Goal: Task Accomplishment & Management: Manage account settings

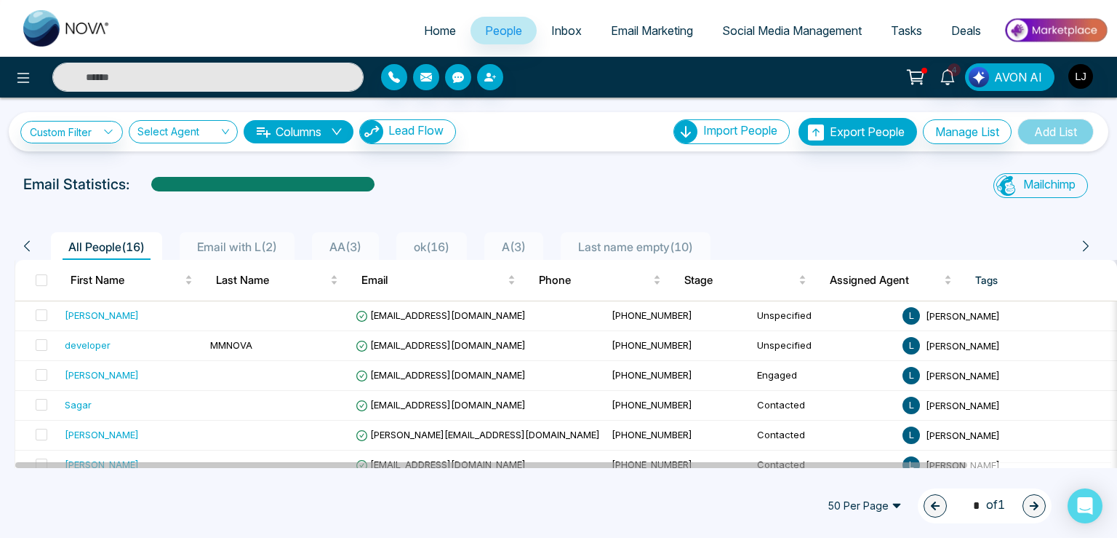
click at [650, 36] on span "Email Marketing" at bounding box center [652, 30] width 82 height 15
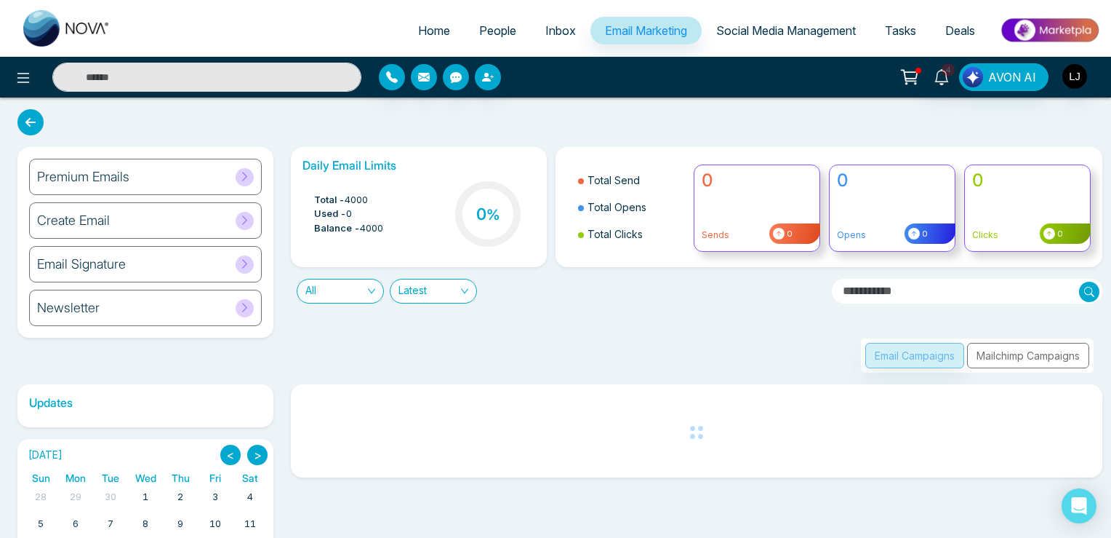
click at [147, 215] on div "Create Email" at bounding box center [145, 220] width 233 height 36
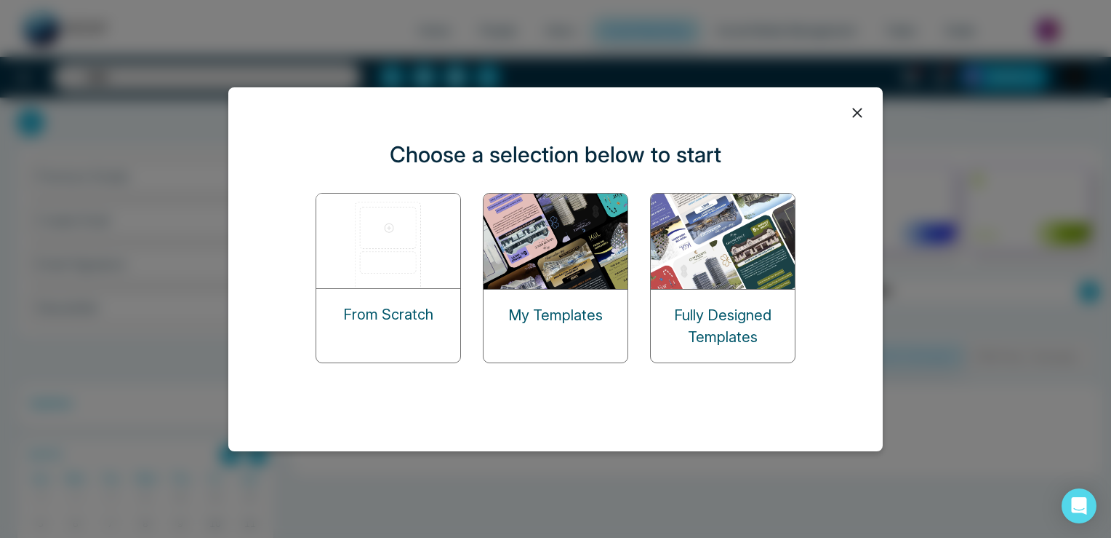
click at [414, 248] on img at bounding box center [388, 240] width 145 height 95
click at [403, 276] on img at bounding box center [388, 240] width 145 height 95
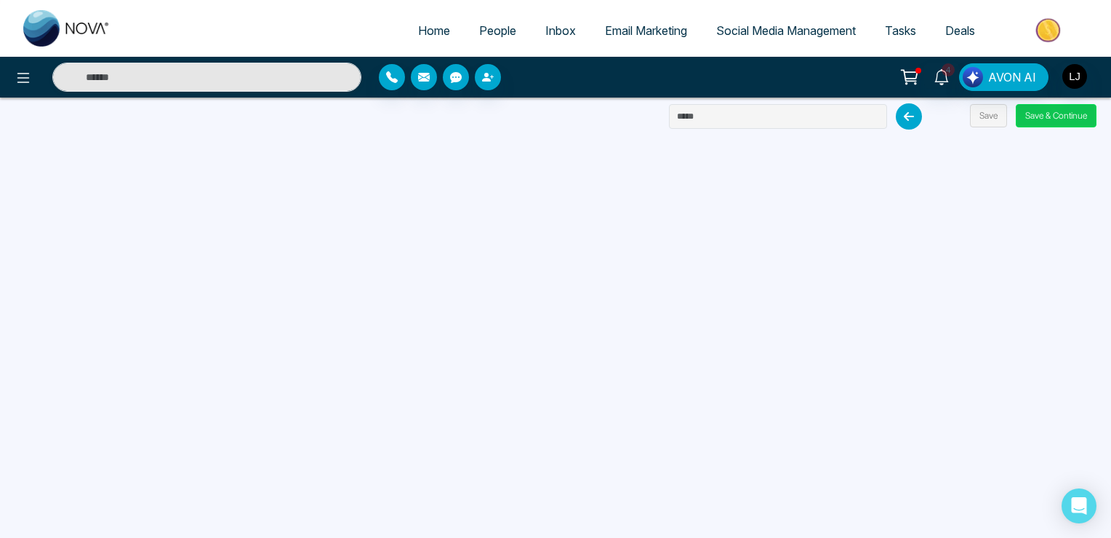
click at [1046, 117] on button "Save & Continue" at bounding box center [1056, 115] width 81 height 23
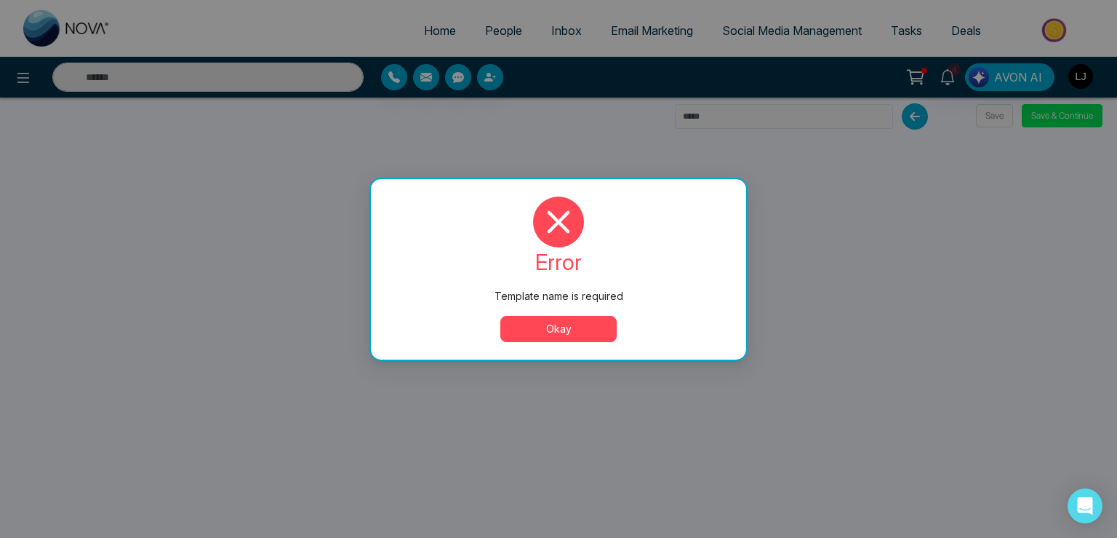
click at [559, 332] on button "Okay" at bounding box center [558, 329] width 116 height 26
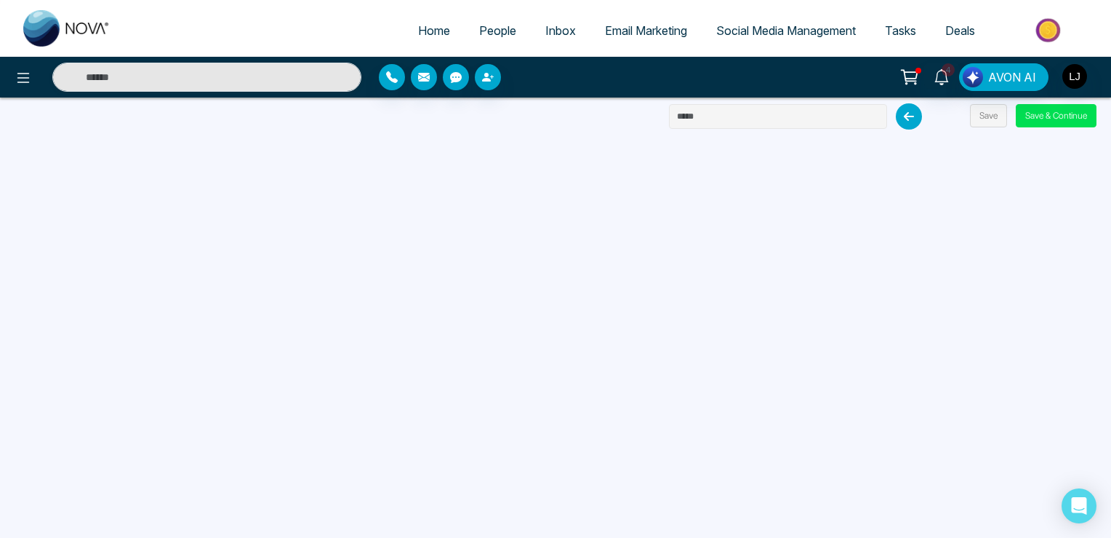
drag, startPoint x: 727, startPoint y: 120, endPoint x: 625, endPoint y: 118, distance: 101.9
click at [669, 118] on input "text" at bounding box center [778, 116] width 218 height 25
type input "**********"
click at [1041, 118] on button "Save & Continue" at bounding box center [1056, 115] width 81 height 23
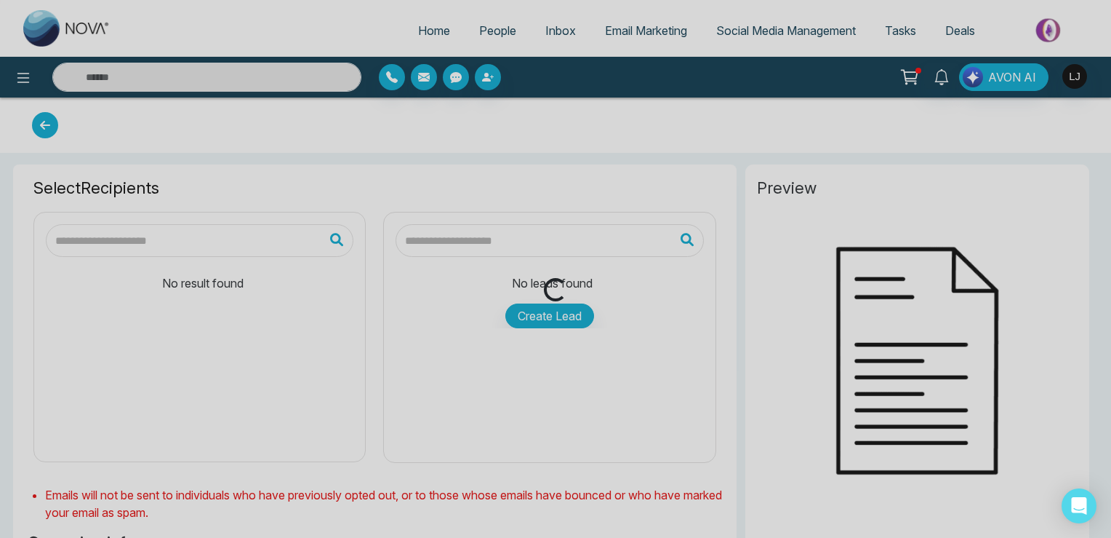
type input "**********"
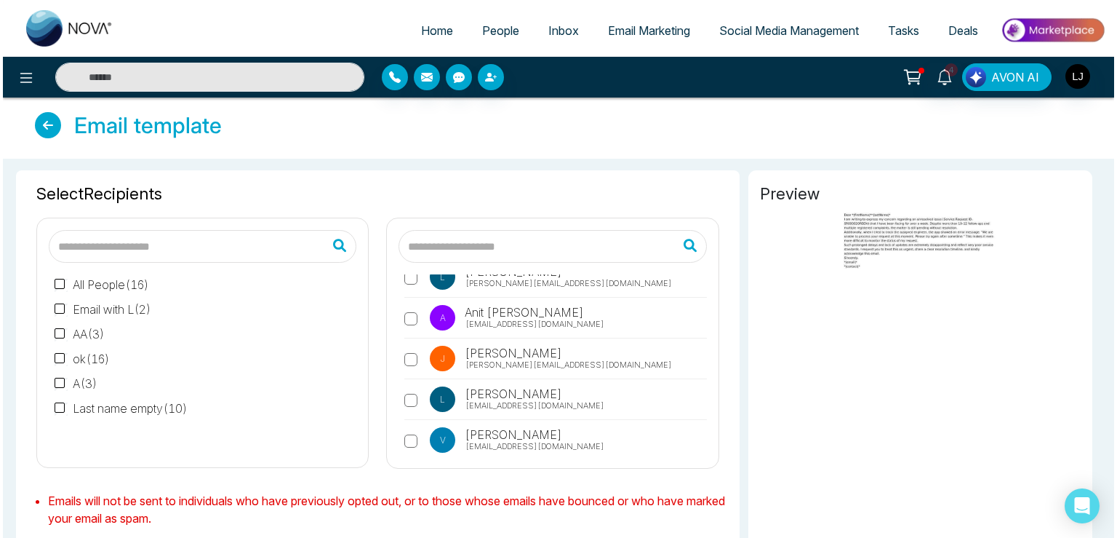
scroll to position [137, 0]
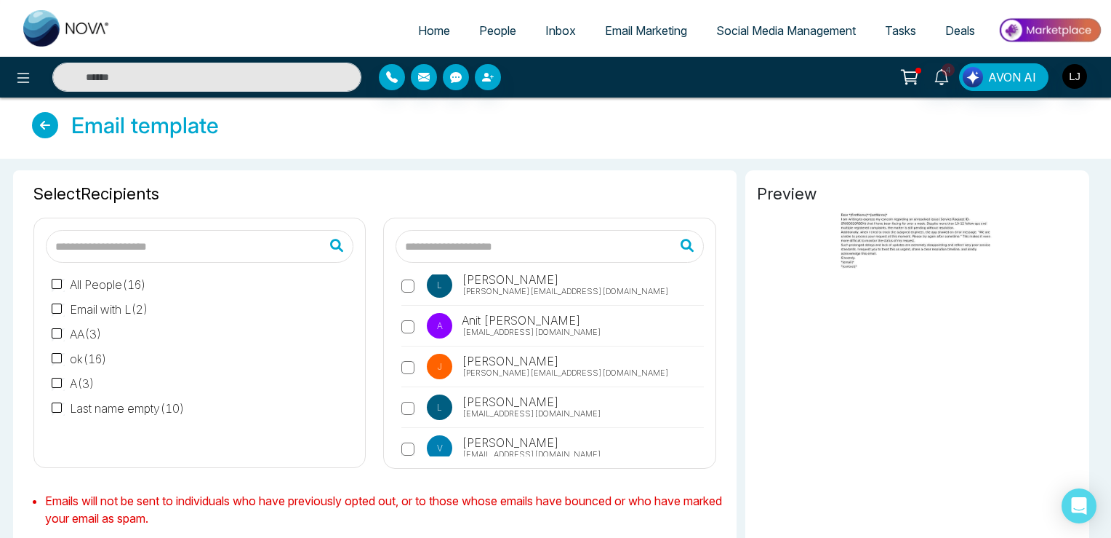
click at [496, 335] on span "[EMAIL_ADDRESS][DOMAIN_NAME]" at bounding box center [532, 332] width 139 height 12
click at [494, 284] on span "[PERSON_NAME]" at bounding box center [510, 279] width 100 height 17
click at [486, 31] on span "People" at bounding box center [497, 30] width 37 height 15
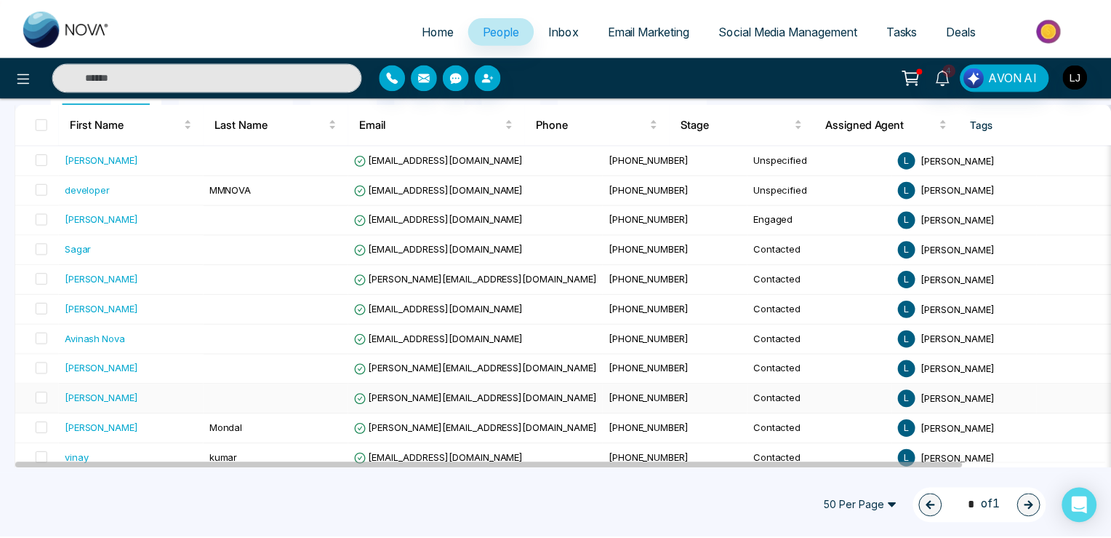
scroll to position [314, 0]
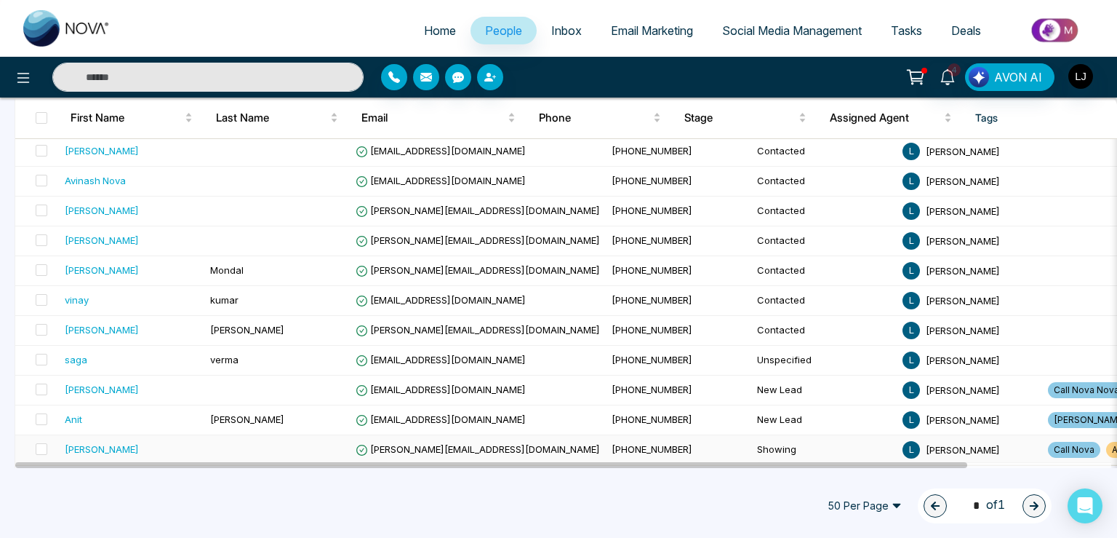
click at [86, 447] on div "[PERSON_NAME]" at bounding box center [102, 449] width 74 height 15
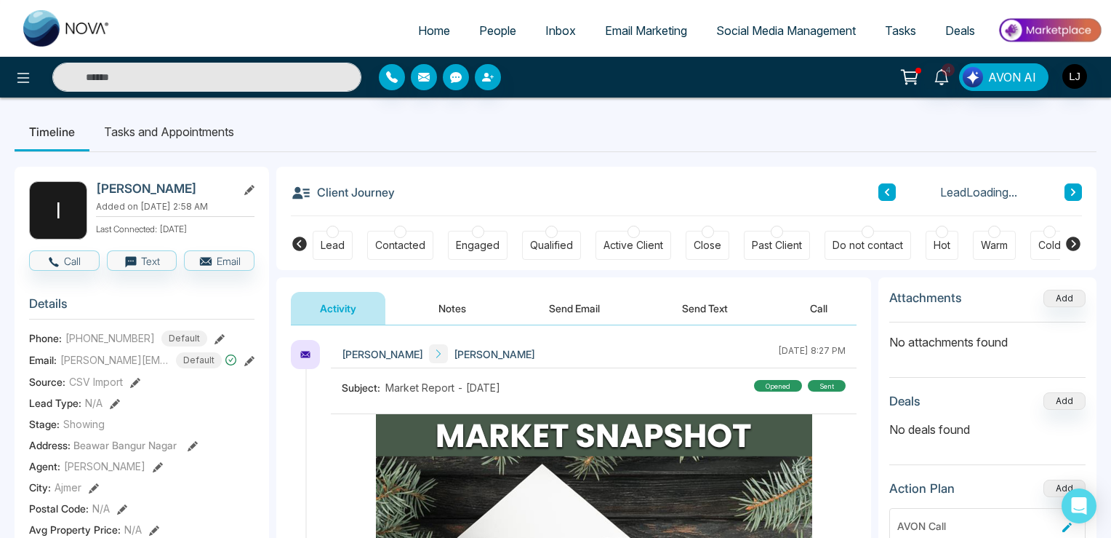
click at [252, 191] on icon at bounding box center [249, 190] width 10 height 10
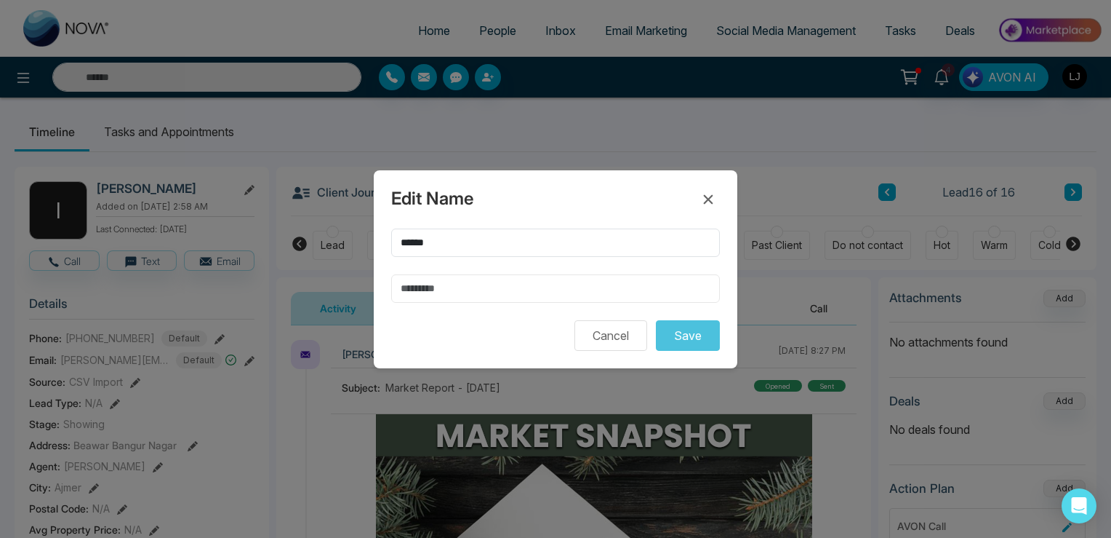
click at [418, 286] on input "text" at bounding box center [555, 288] width 329 height 28
type input "*****"
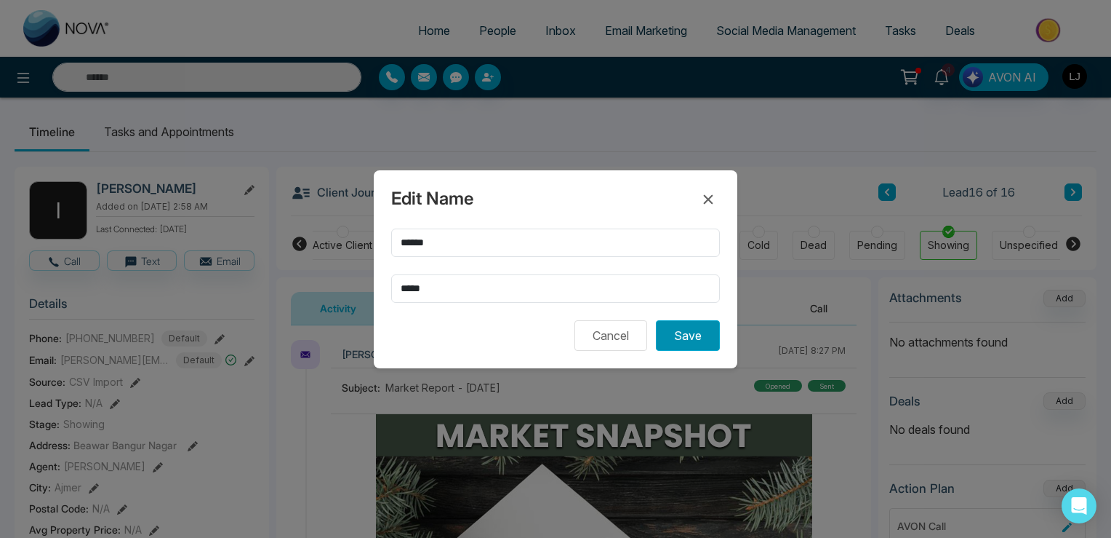
click at [697, 321] on button "Save" at bounding box center [688, 335] width 64 height 31
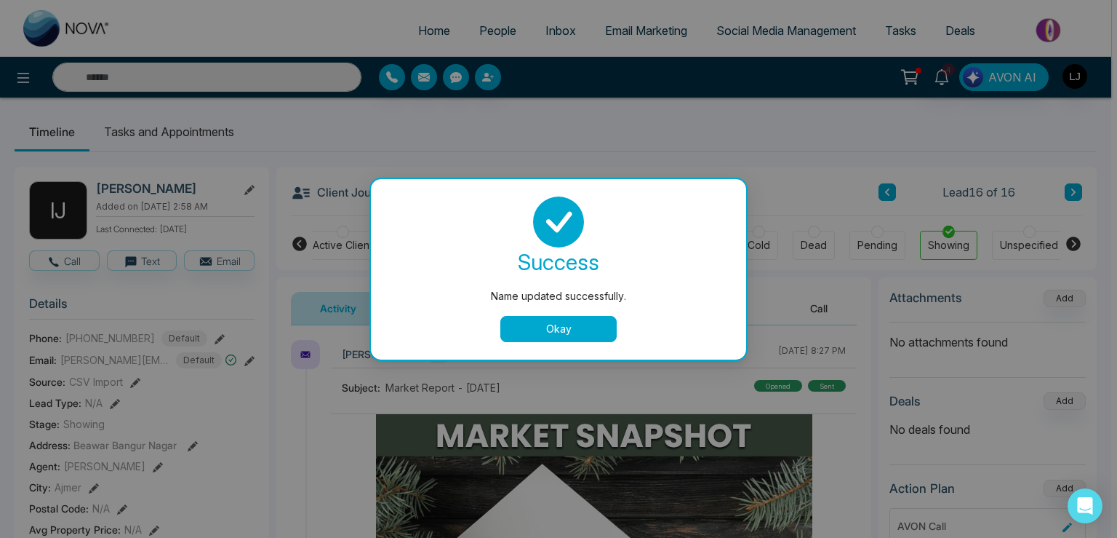
click at [547, 330] on button "Okay" at bounding box center [558, 329] width 116 height 26
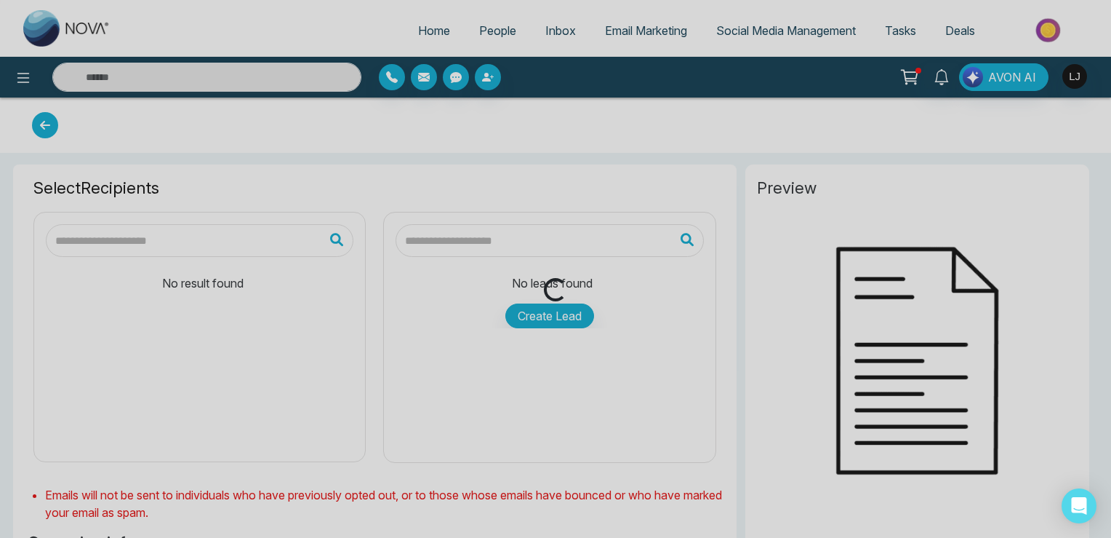
type input "**********"
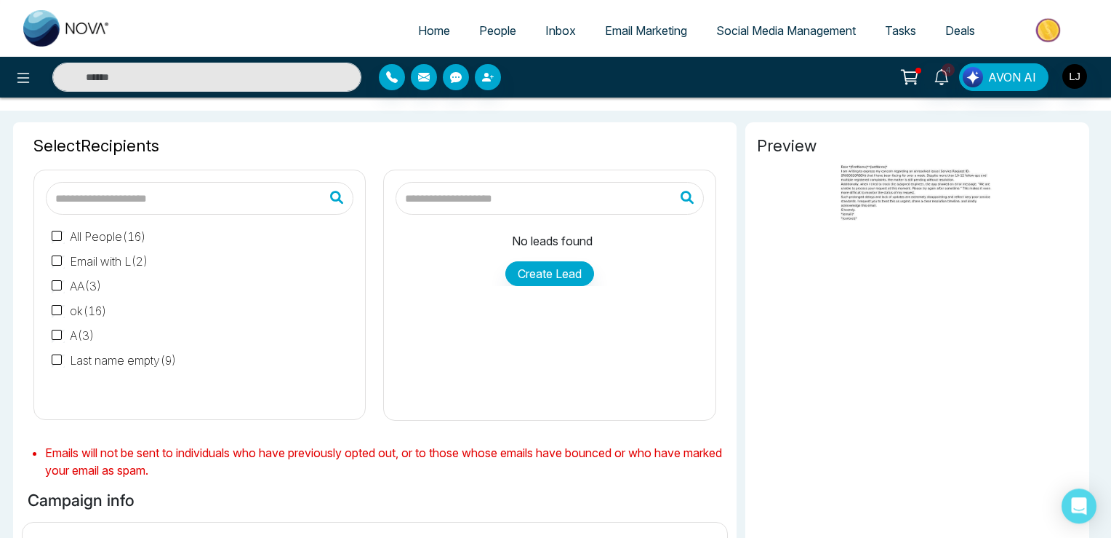
scroll to position [76, 0]
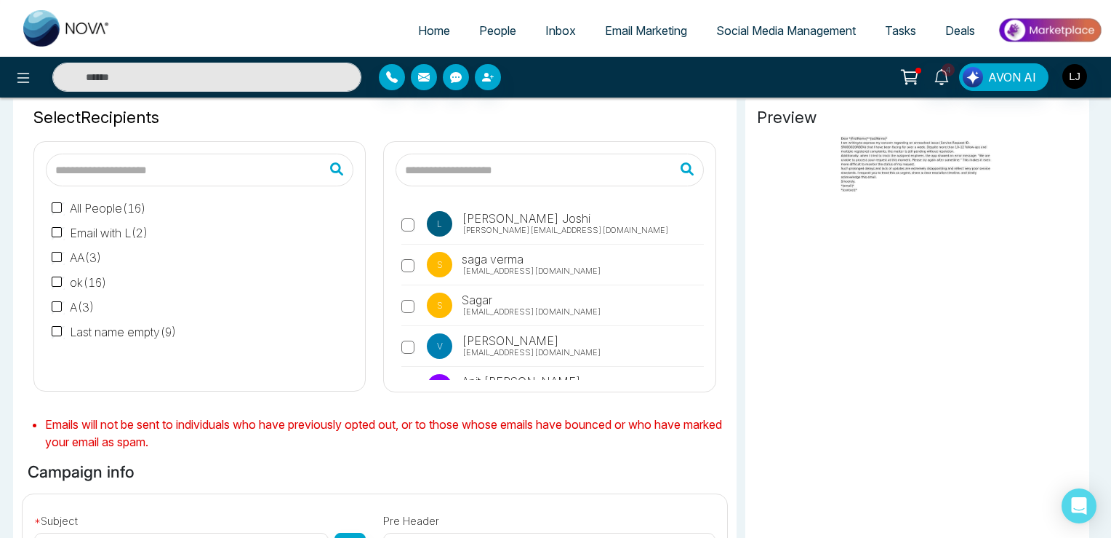
click at [507, 229] on span "[PERSON_NAME][EMAIL_ADDRESS][DOMAIN_NAME]" at bounding box center [566, 230] width 207 height 12
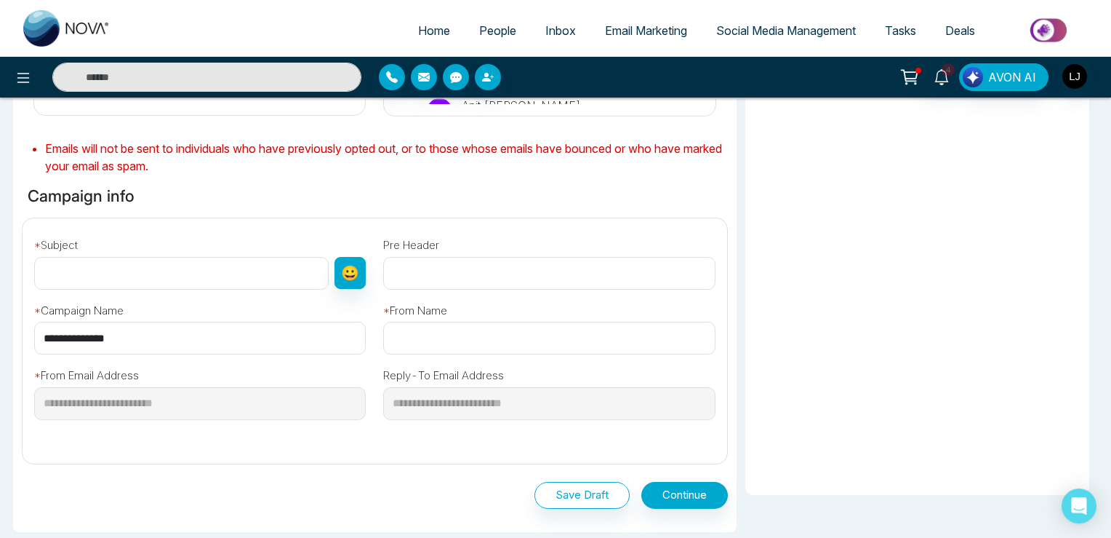
scroll to position [384, 0]
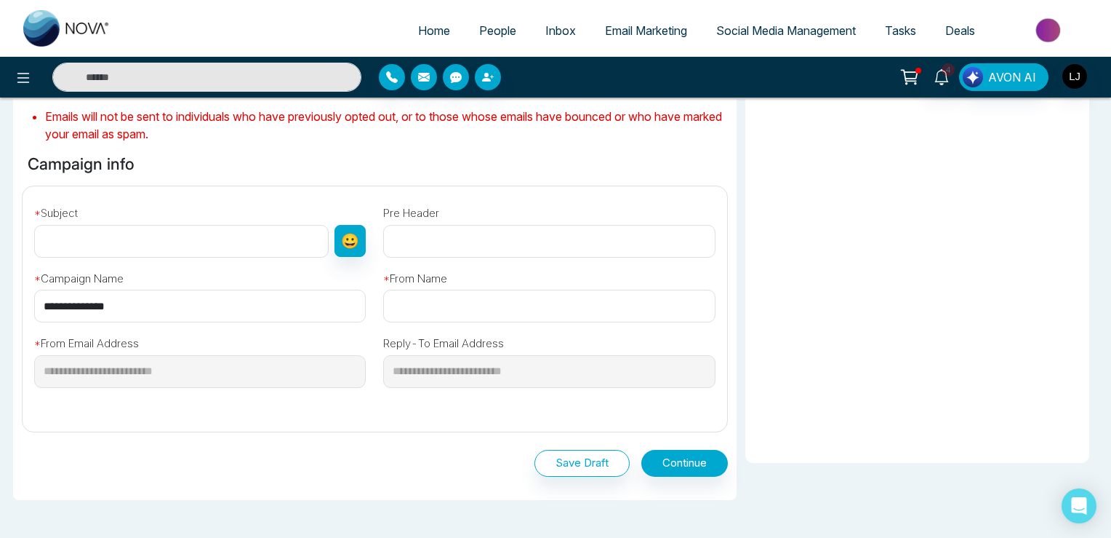
drag, startPoint x: 131, startPoint y: 308, endPoint x: 35, endPoint y: 306, distance: 96.0
click at [35, 306] on input "**********" at bounding box center [200, 306] width 332 height 33
click at [64, 242] on input "text" at bounding box center [181, 241] width 295 height 33
type input "**********"
click at [416, 308] on input "text" at bounding box center [549, 306] width 332 height 33
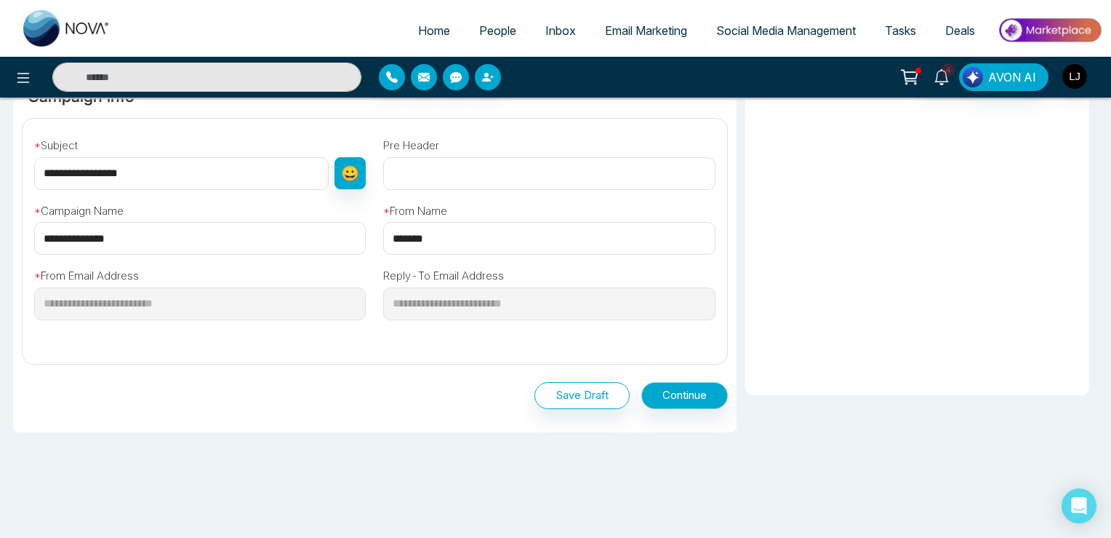
scroll to position [460, 0]
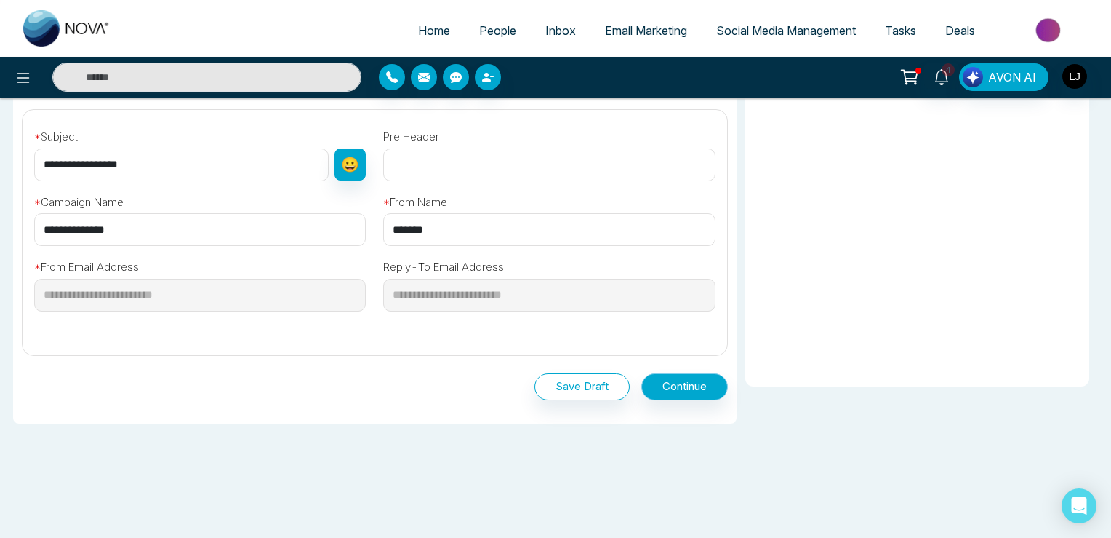
type input "*******"
click at [685, 388] on button "Continue" at bounding box center [685, 386] width 87 height 27
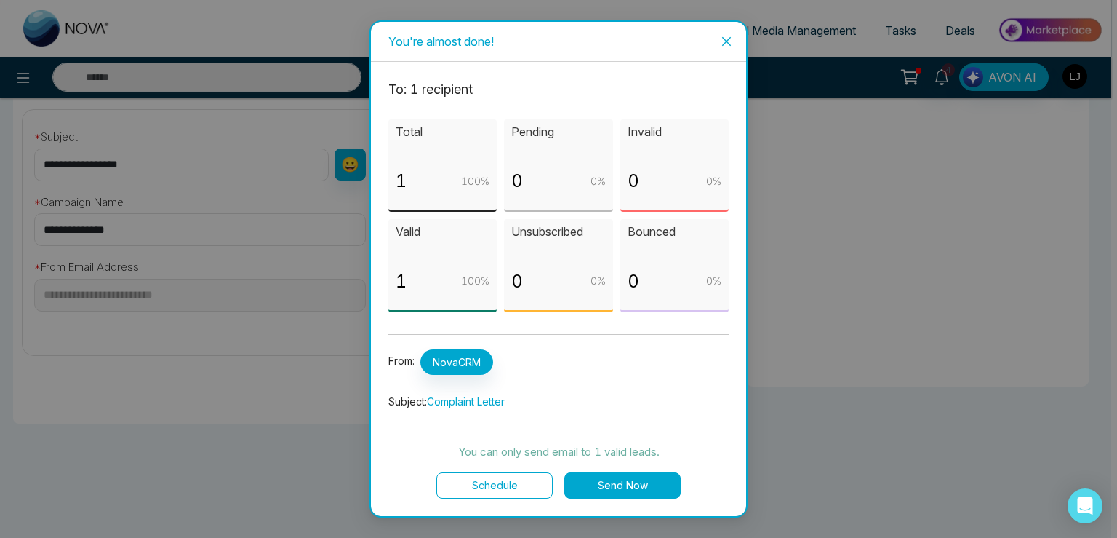
click at [618, 480] on button "Send Now" at bounding box center [622, 485] width 116 height 26
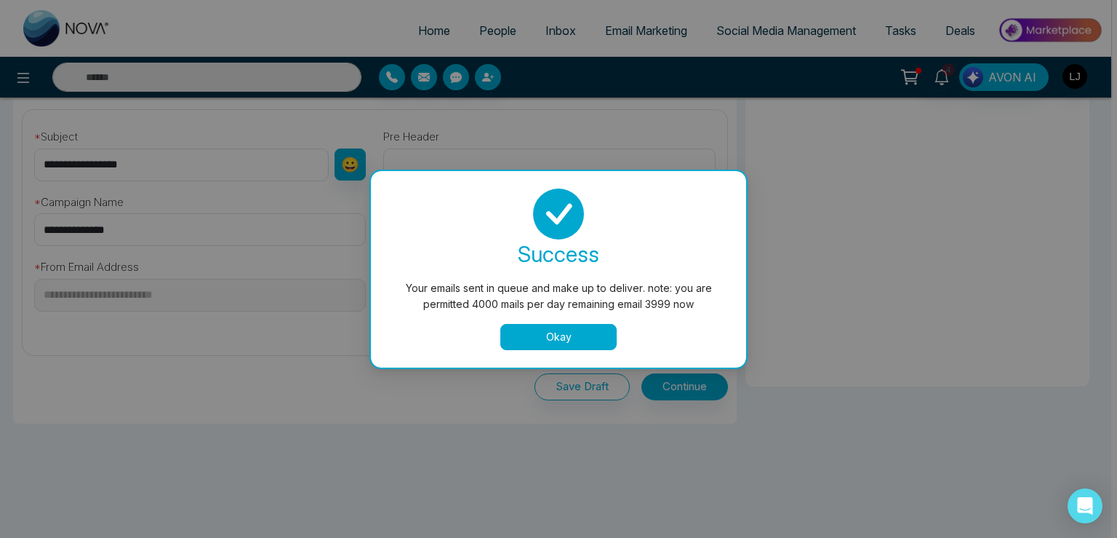
click at [540, 333] on button "Okay" at bounding box center [558, 337] width 116 height 26
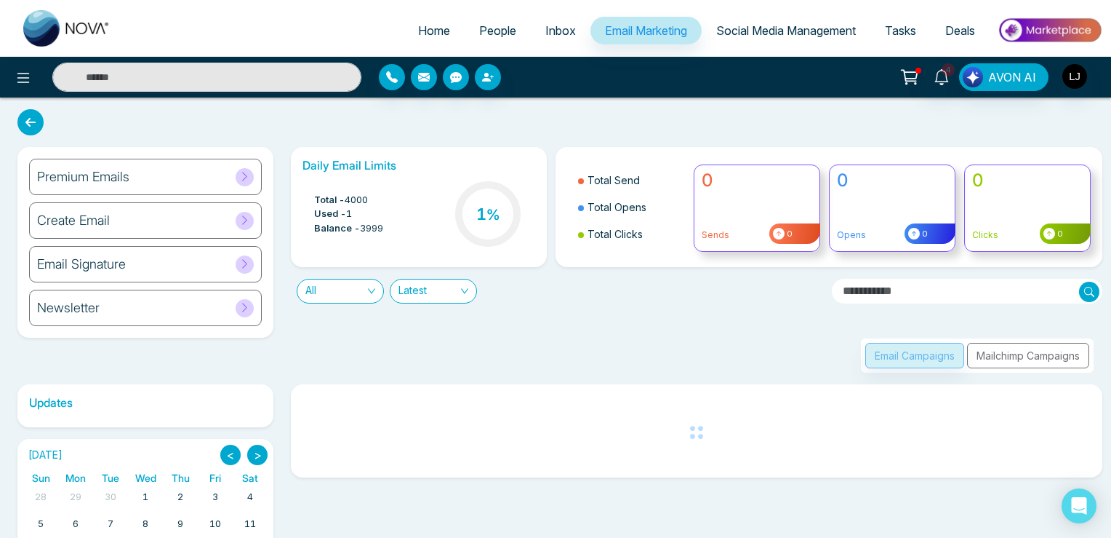
click at [492, 27] on span "People" at bounding box center [497, 30] width 37 height 15
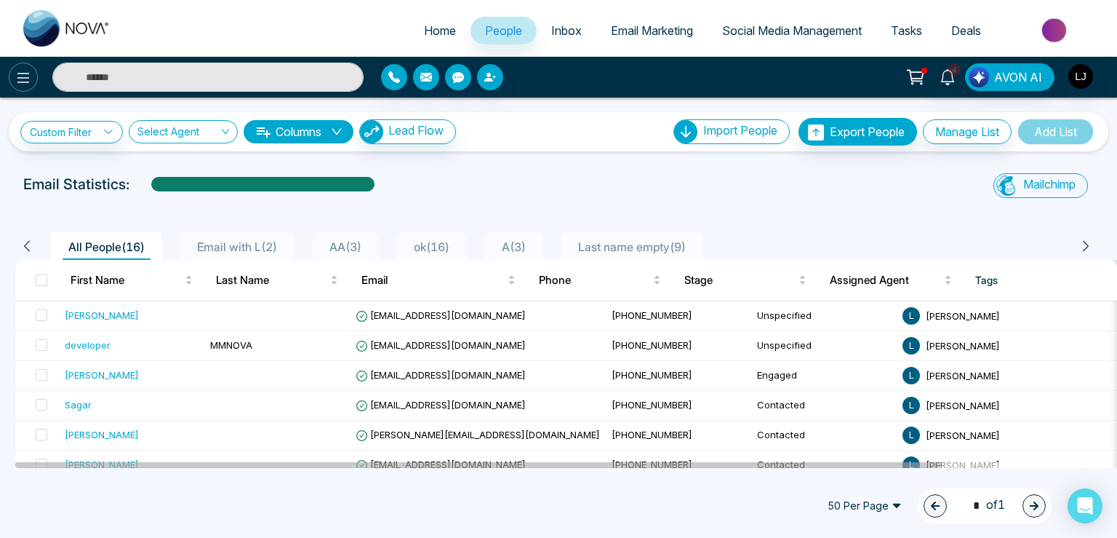
click at [20, 79] on icon at bounding box center [23, 77] width 17 height 17
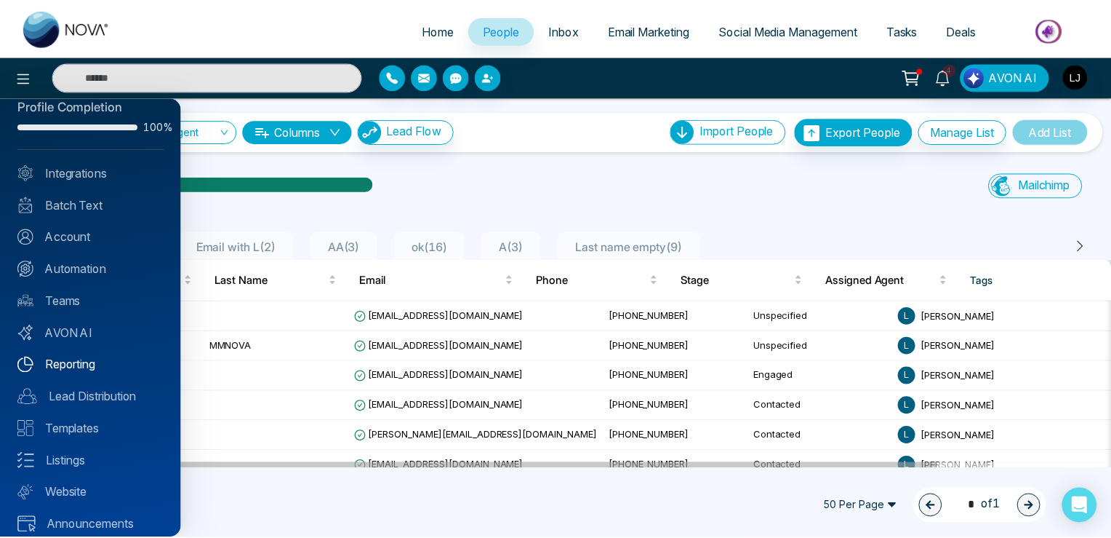
scroll to position [34, 0]
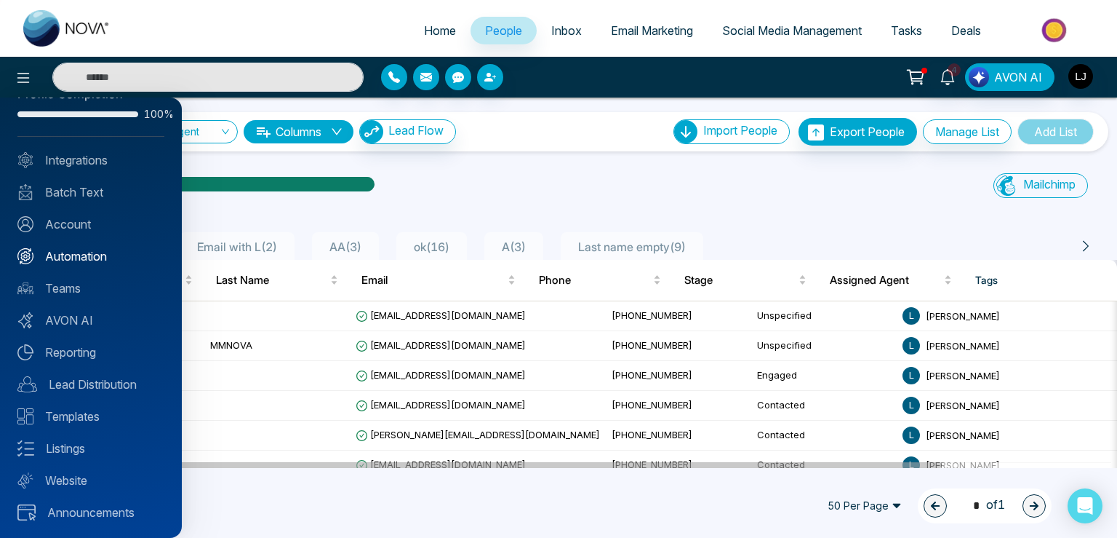
click at [79, 255] on link "Automation" at bounding box center [90, 255] width 147 height 17
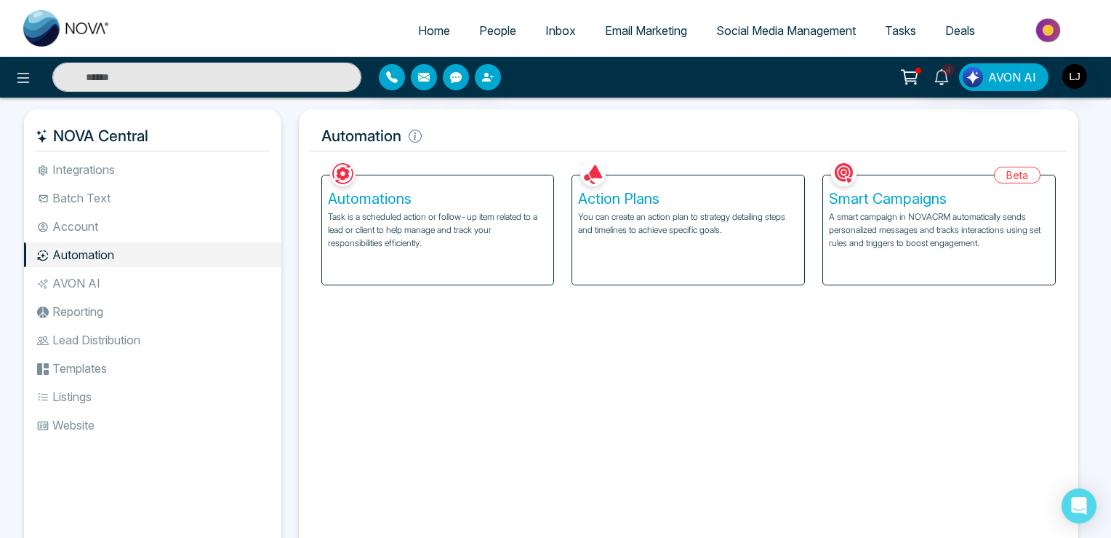
click at [419, 256] on div "Automations Task is a scheduled action or follow-up item related to a lead or c…" at bounding box center [438, 229] width 232 height 109
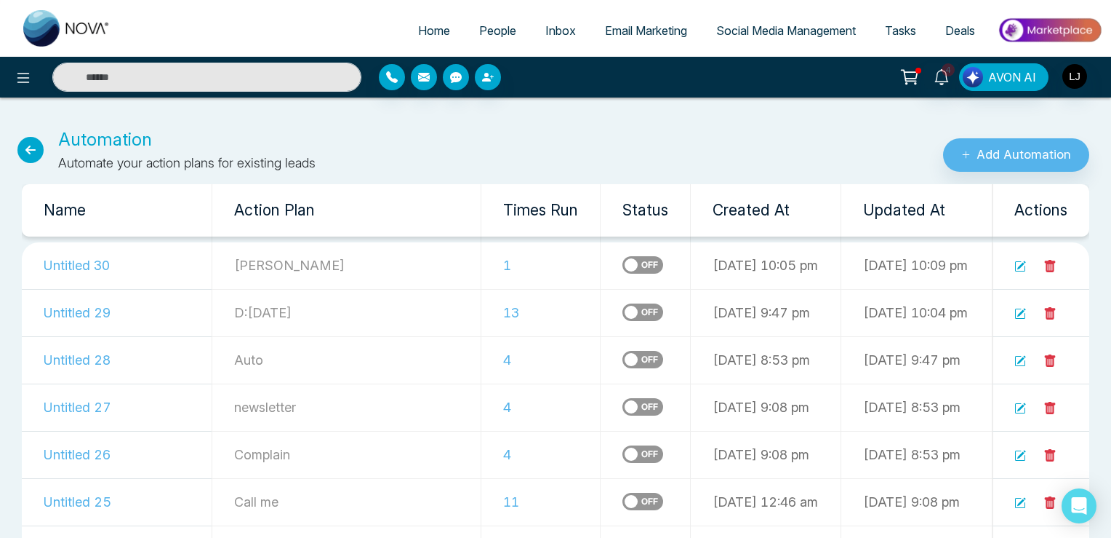
click at [25, 148] on icon at bounding box center [30, 150] width 26 height 26
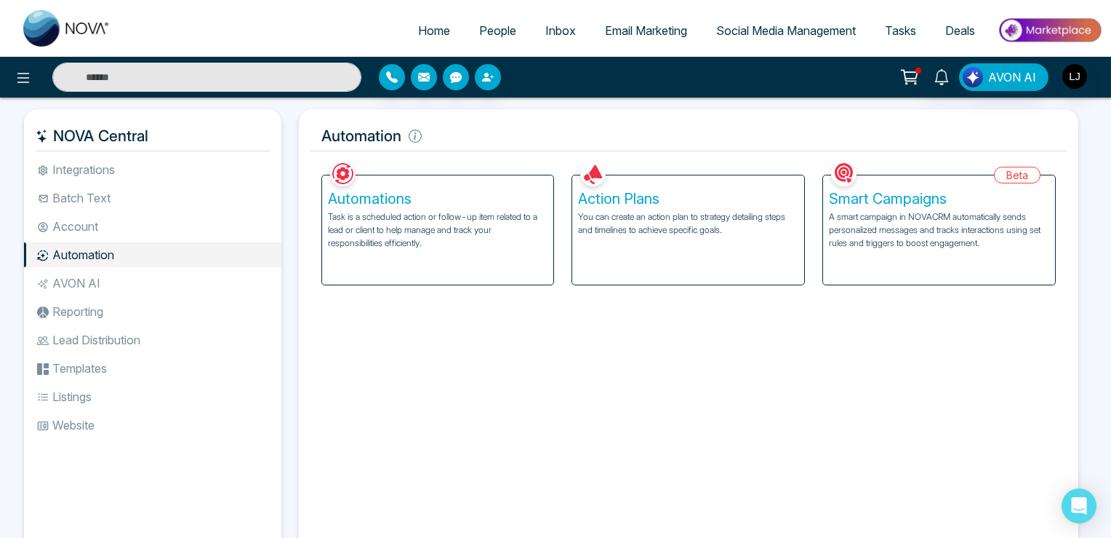
click at [614, 234] on p "You can create an action plan to strategy detailing steps and timelines to achi…" at bounding box center [688, 223] width 220 height 26
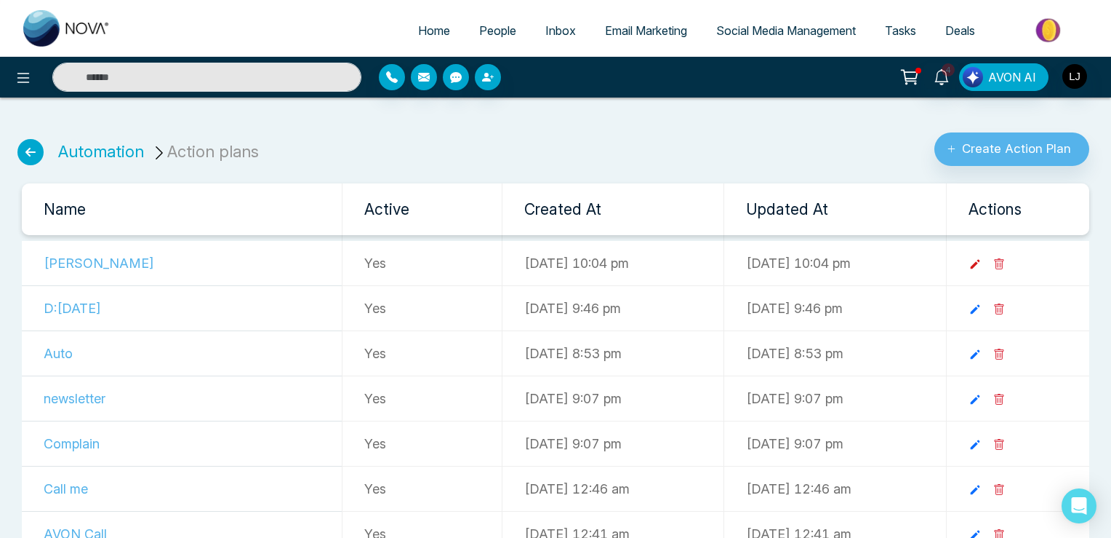
click at [980, 263] on icon at bounding box center [974, 264] width 9 height 9
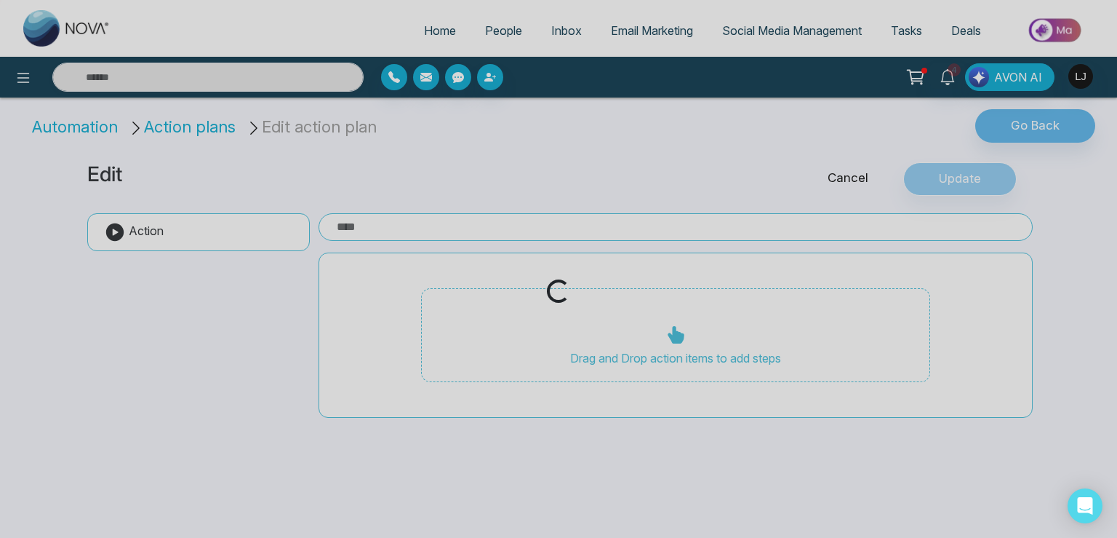
type input "******"
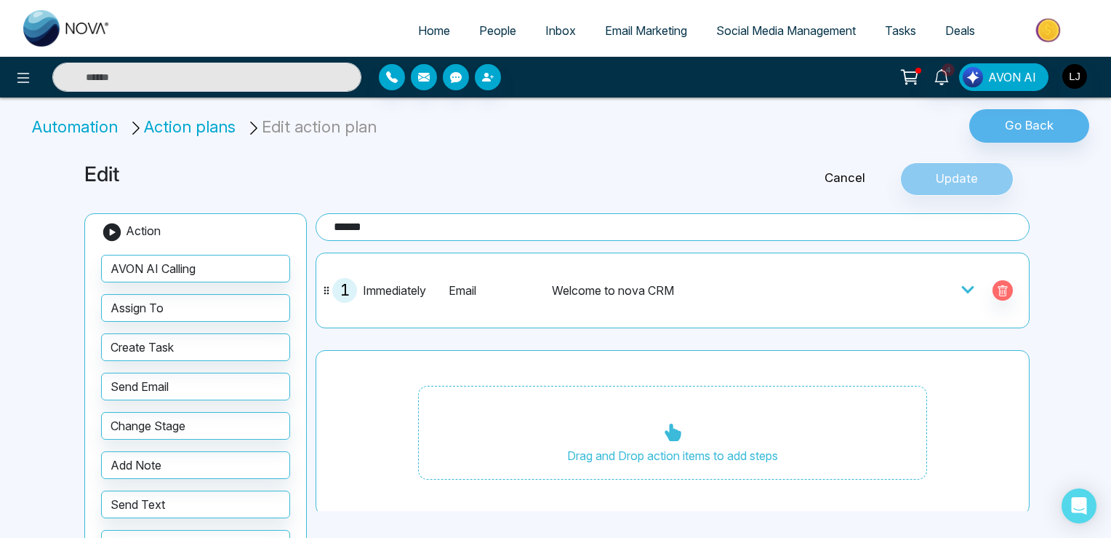
click at [961, 283] on icon at bounding box center [968, 289] width 15 height 15
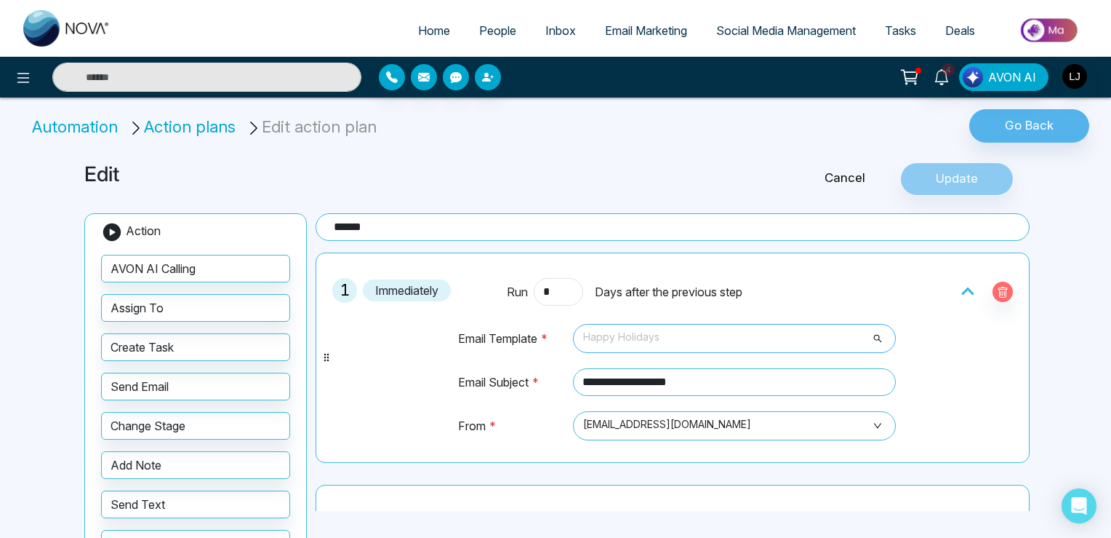
click at [646, 333] on span "Happy Holidays" at bounding box center [734, 338] width 303 height 25
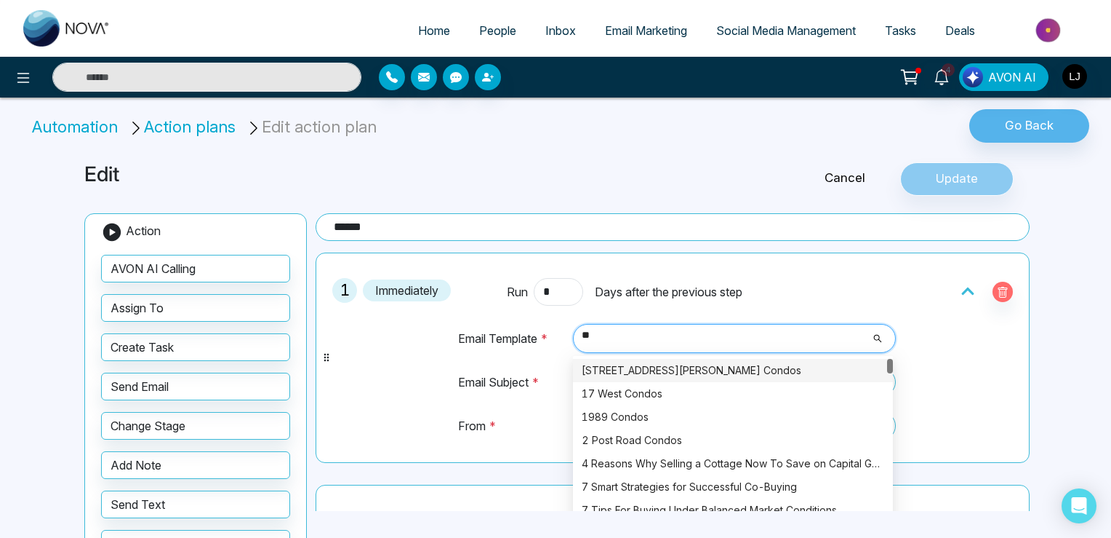
type input "*"
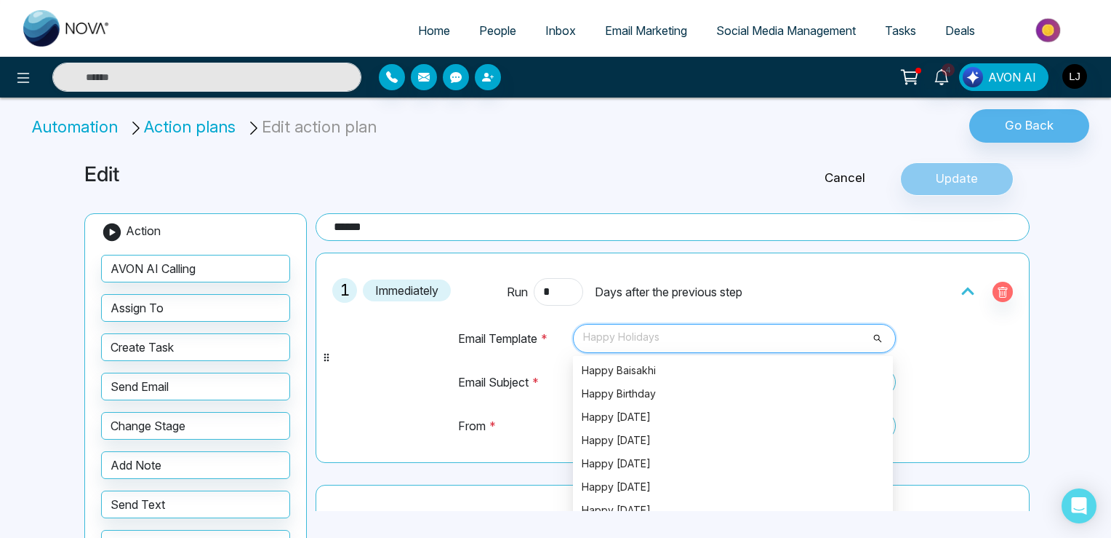
click at [655, 36] on span "Email Marketing" at bounding box center [646, 30] width 82 height 15
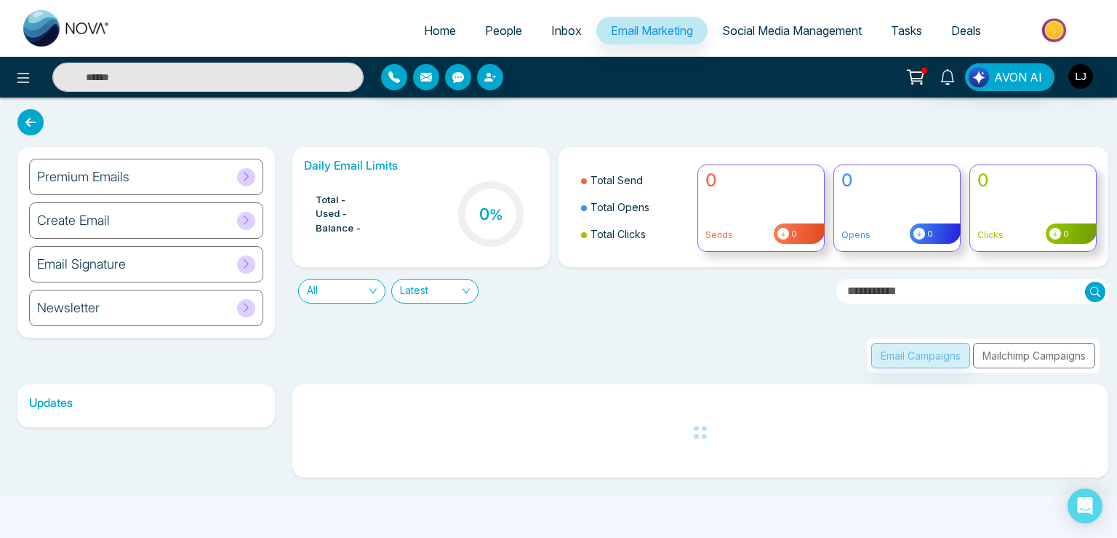
click at [183, 223] on div "Create Email" at bounding box center [146, 220] width 234 height 36
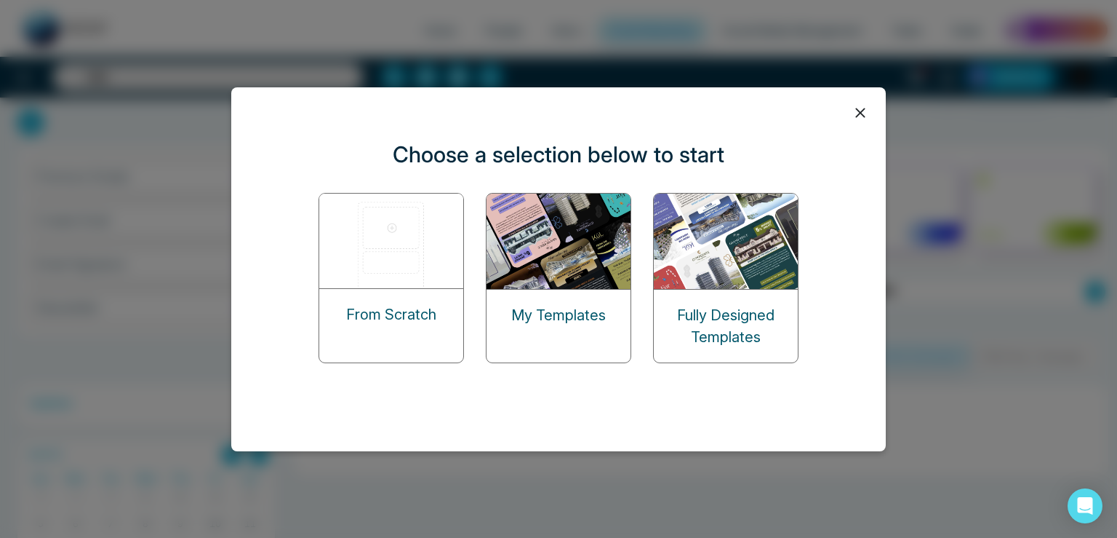
click at [525, 252] on img at bounding box center [559, 240] width 145 height 95
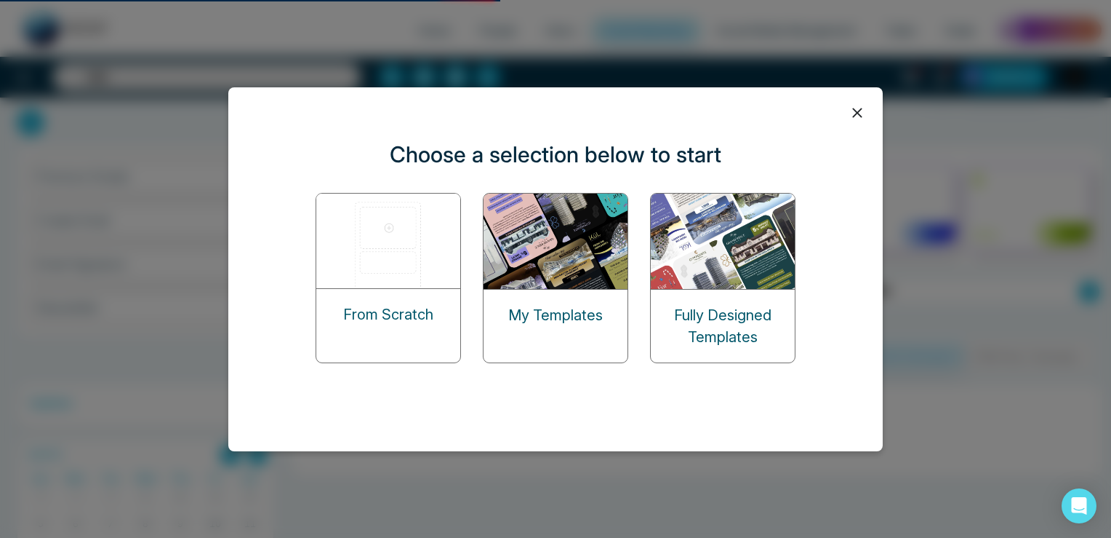
click at [525, 252] on img at bounding box center [556, 240] width 145 height 95
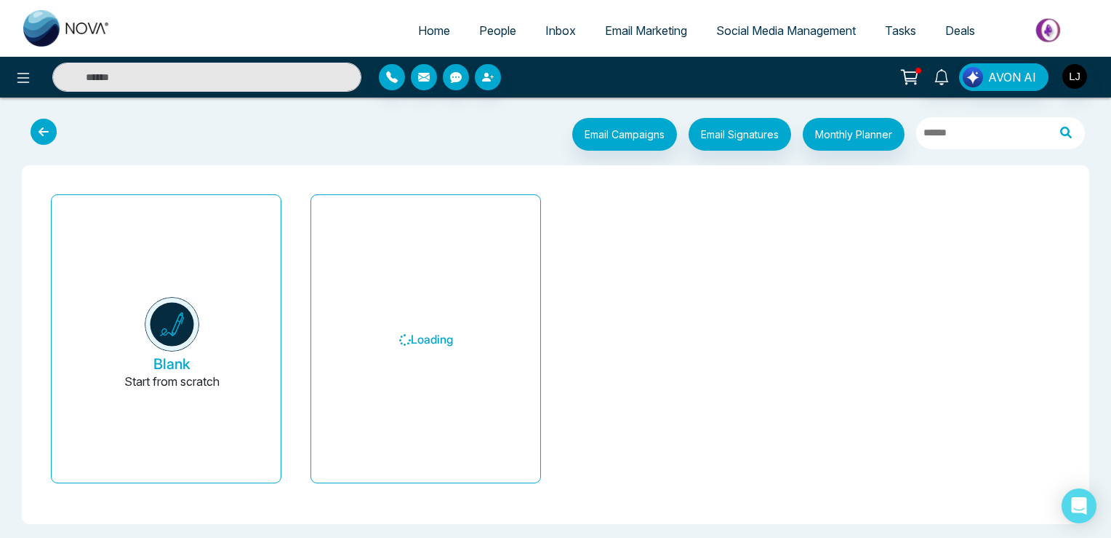
click at [480, 30] on span "People" at bounding box center [497, 30] width 37 height 15
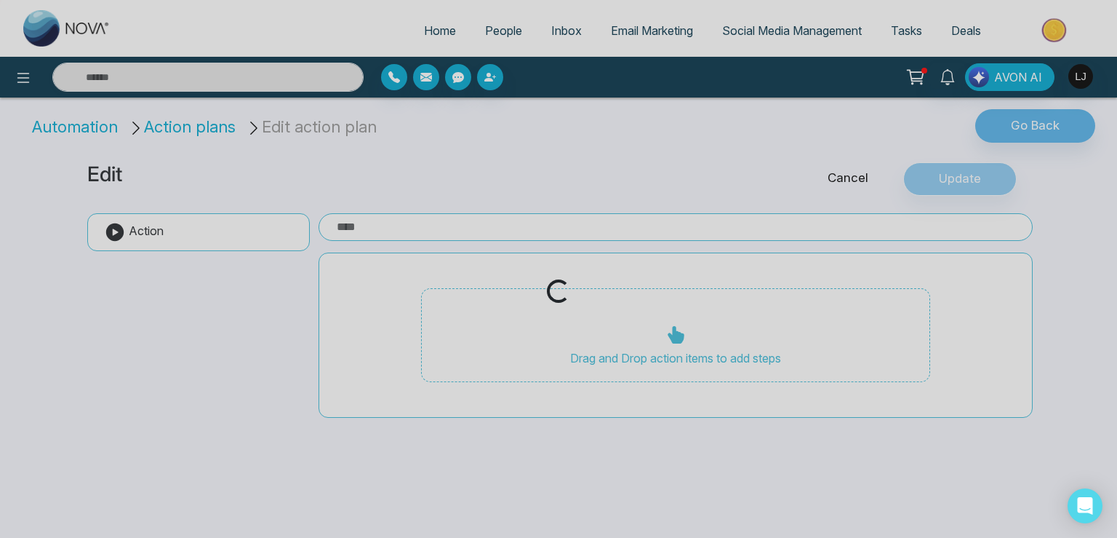
type input "******"
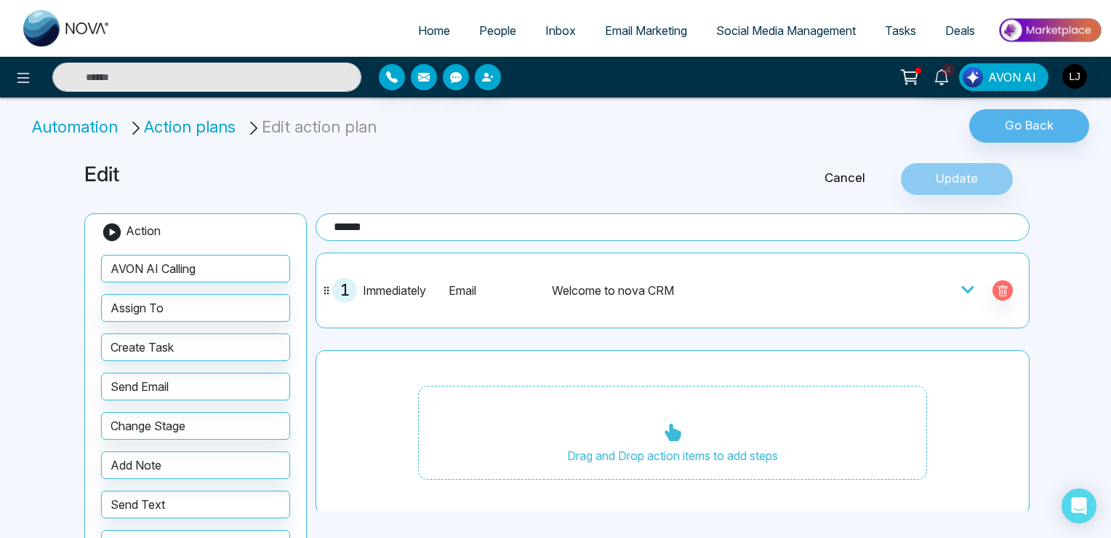
click at [966, 286] on icon at bounding box center [968, 289] width 15 height 15
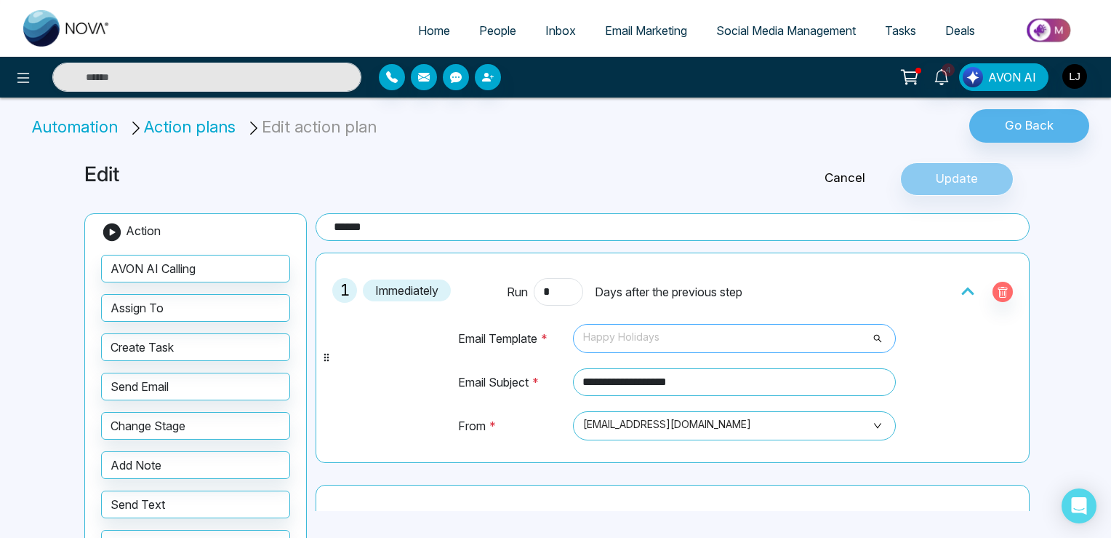
click at [634, 333] on span "Happy Holidays" at bounding box center [734, 338] width 303 height 25
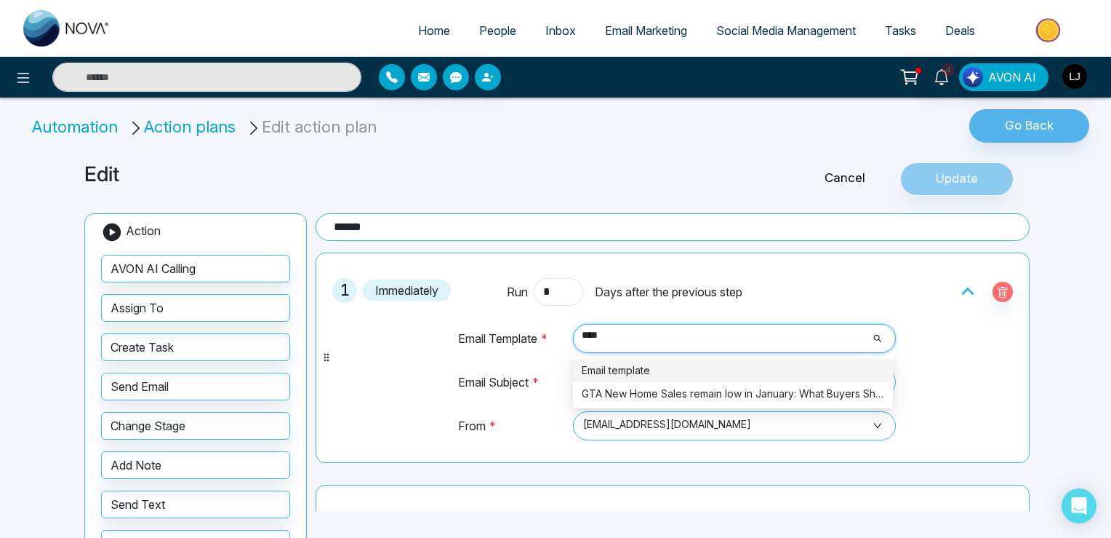
type input "*****"
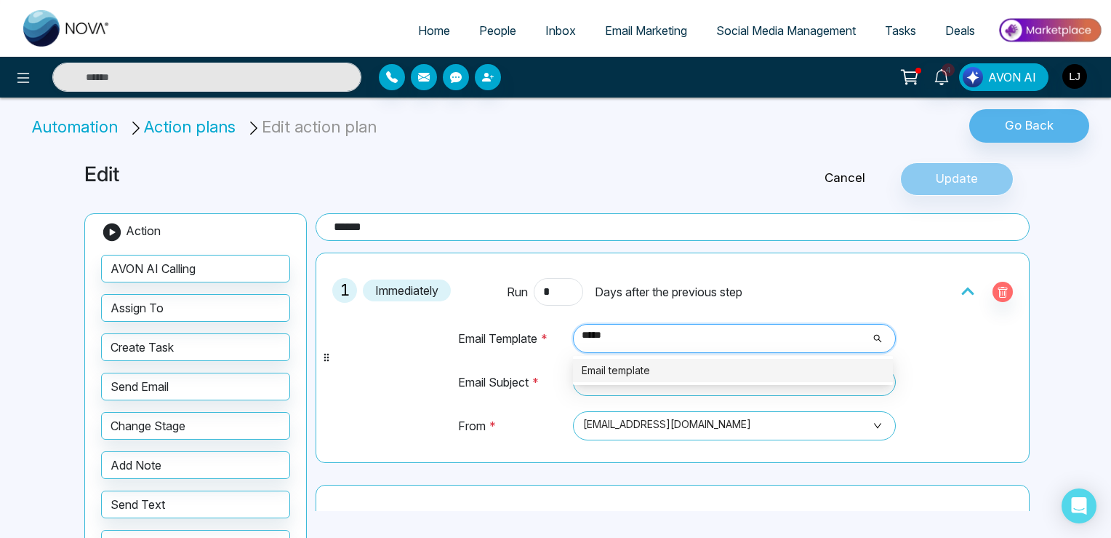
click at [612, 369] on div "Email template" at bounding box center [733, 370] width 303 height 16
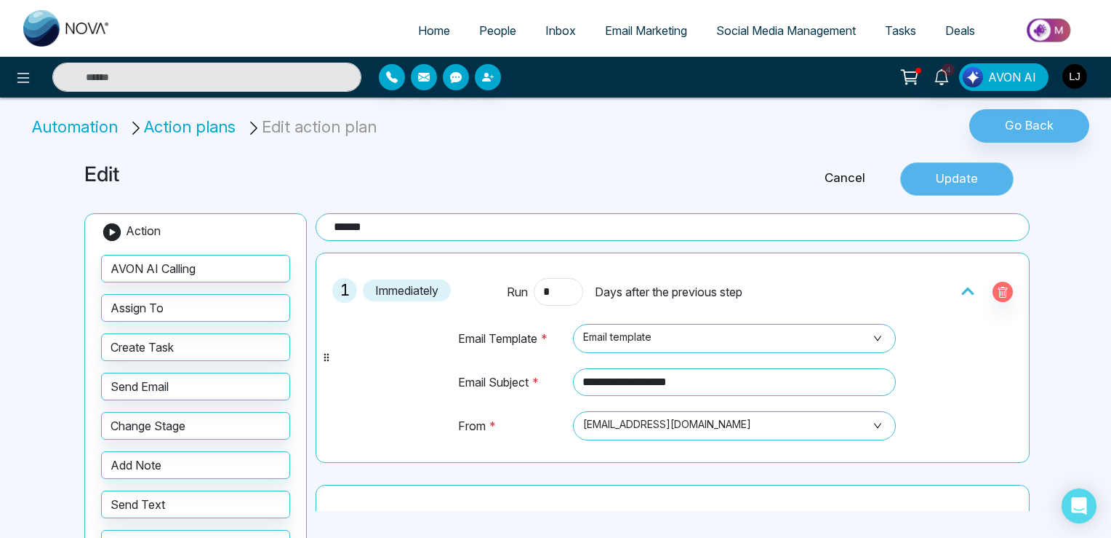
click at [958, 181] on button "Update" at bounding box center [957, 178] width 113 height 33
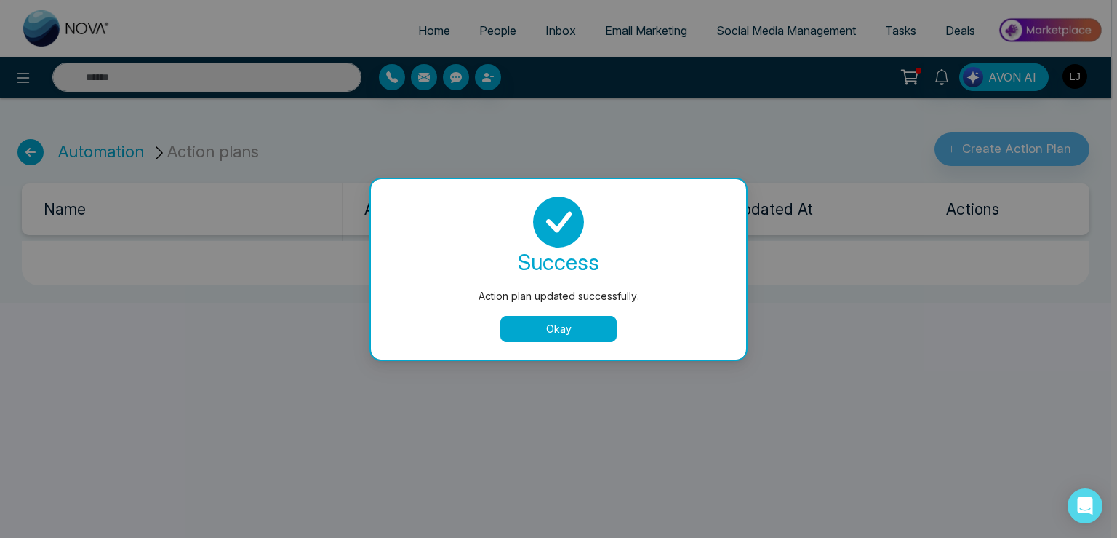
click at [528, 317] on button "Okay" at bounding box center [558, 329] width 116 height 26
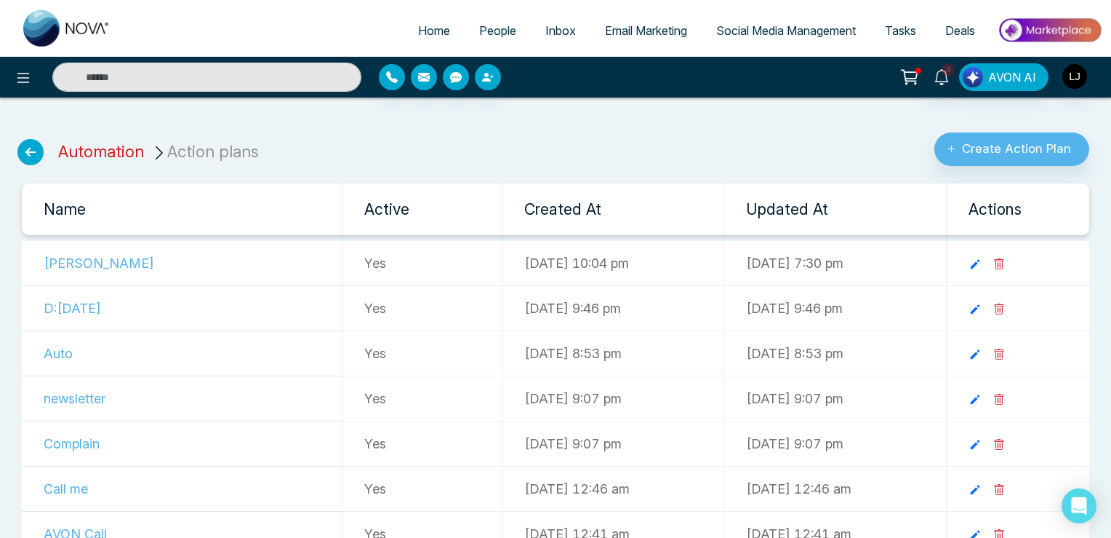
click at [119, 147] on link "Automation" at bounding box center [101, 151] width 86 height 19
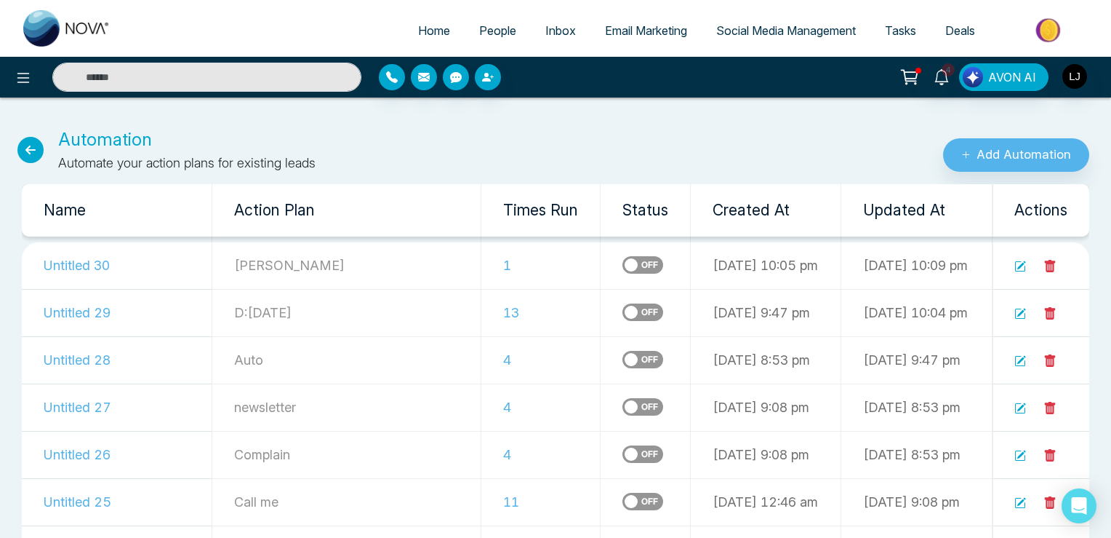
click at [1020, 265] on icon at bounding box center [1021, 266] width 12 height 12
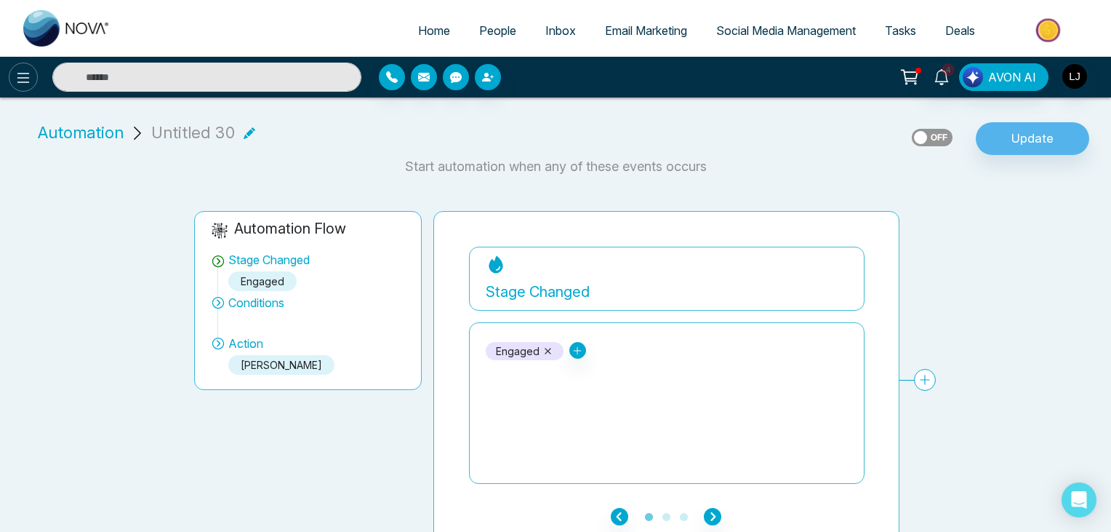
click at [19, 65] on button at bounding box center [23, 77] width 29 height 29
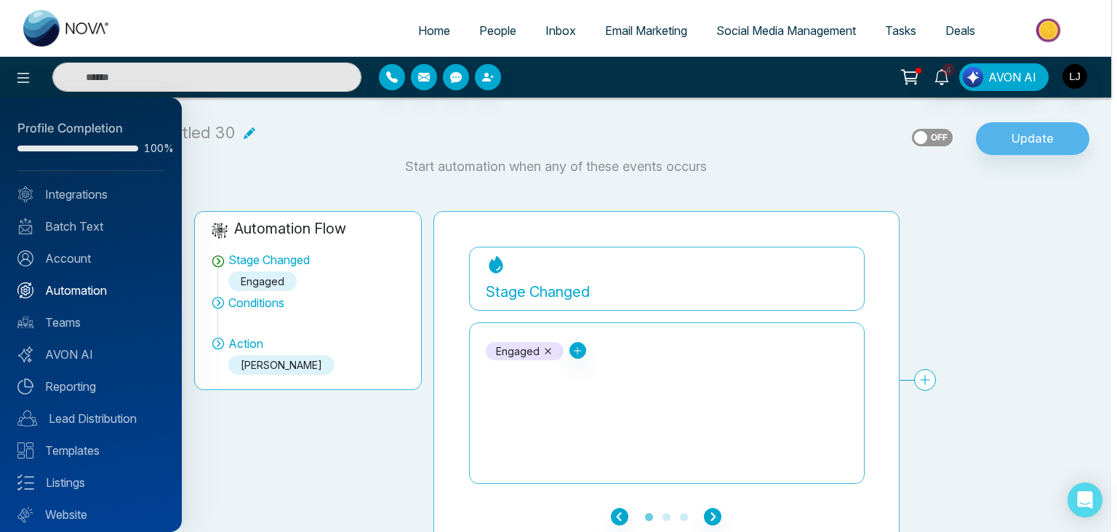
click at [66, 282] on link "Automation" at bounding box center [90, 290] width 147 height 17
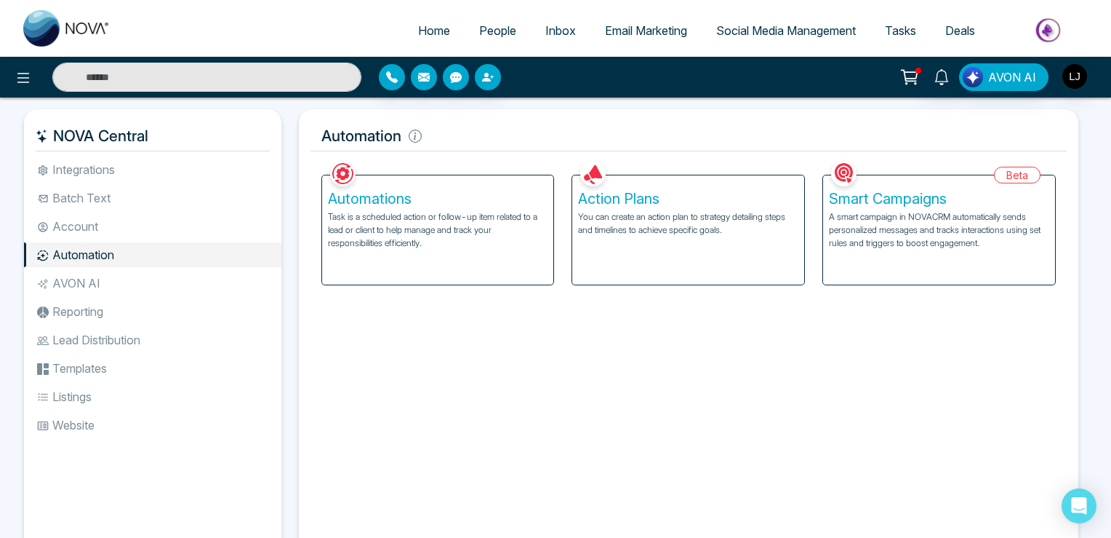
click at [874, 238] on p "A smart campaign in NOVACRM automatically sends personalized messages and track…" at bounding box center [939, 229] width 220 height 39
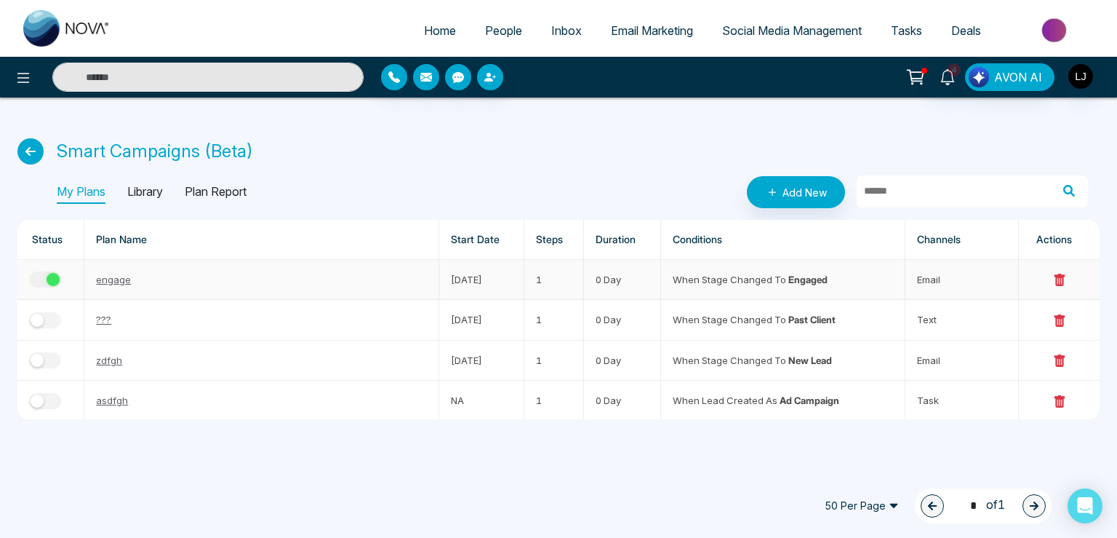
click at [47, 276] on div "button" at bounding box center [53, 279] width 13 height 13
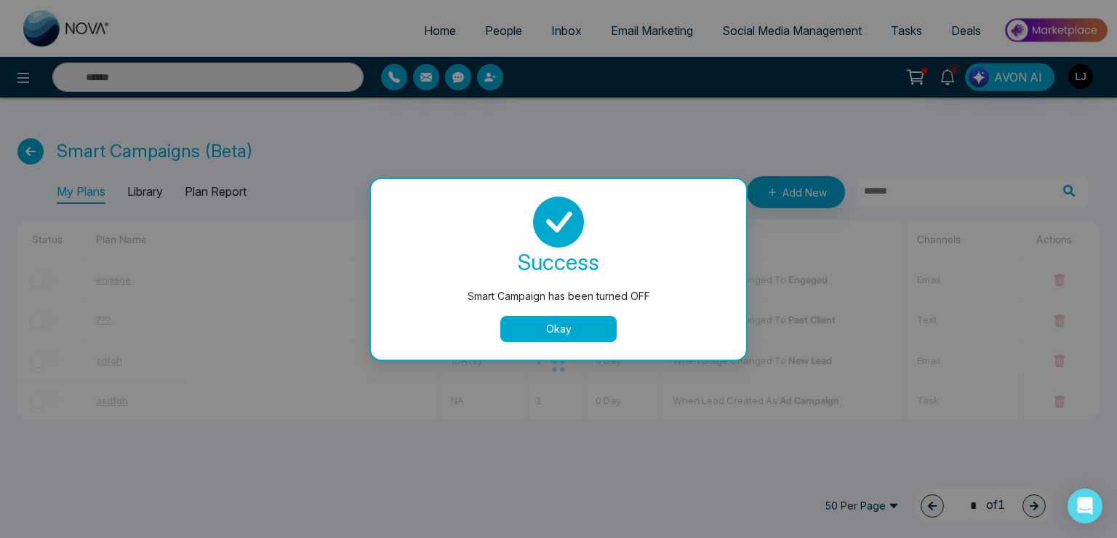
click at [566, 332] on button "Okay" at bounding box center [558, 329] width 116 height 26
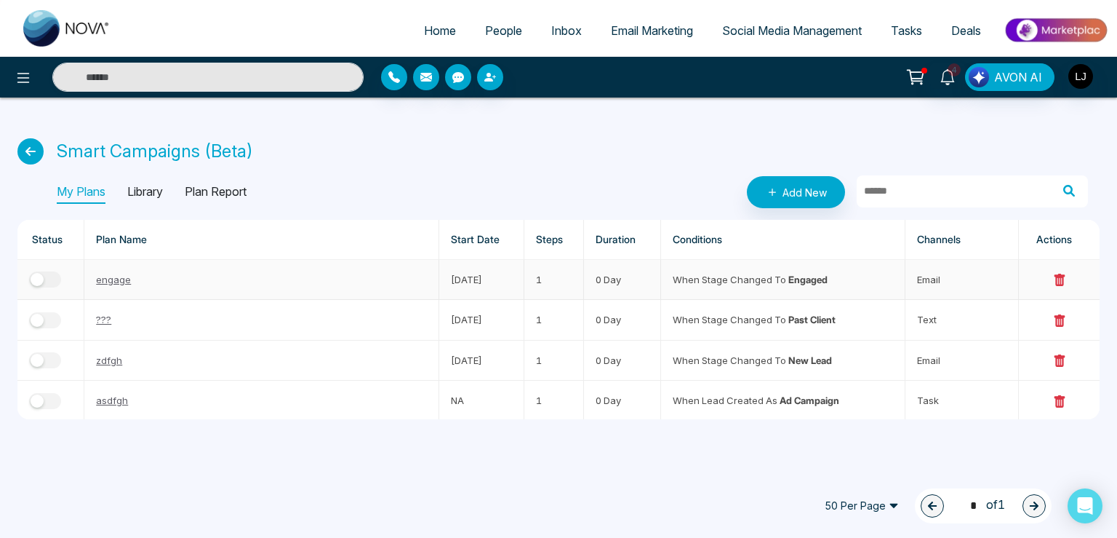
click at [115, 278] on link "engage" at bounding box center [113, 279] width 35 height 12
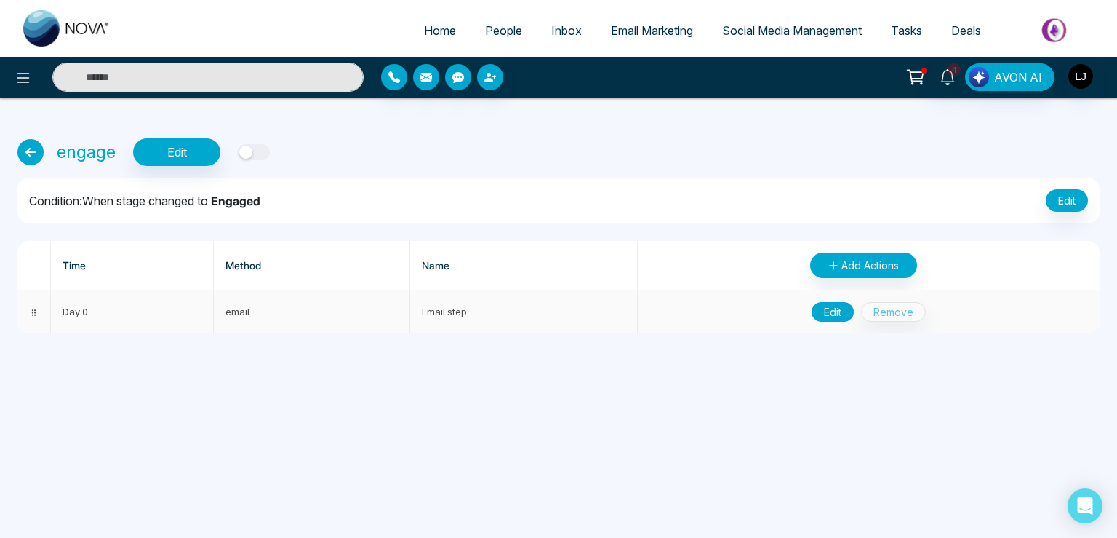
click at [840, 304] on button "Edit" at bounding box center [833, 312] width 42 height 20
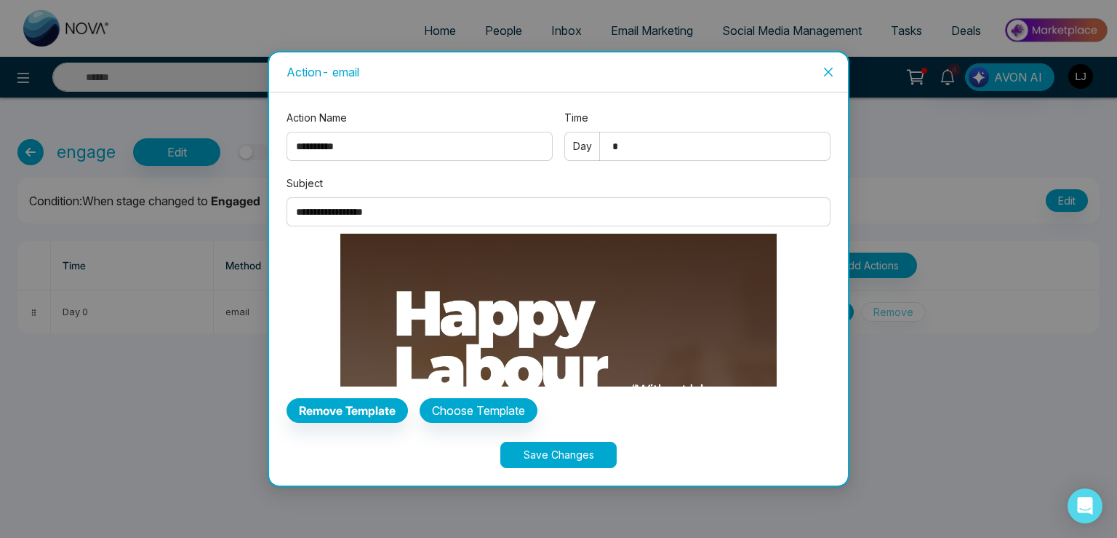
click at [380, 222] on input "**********" at bounding box center [559, 211] width 544 height 29
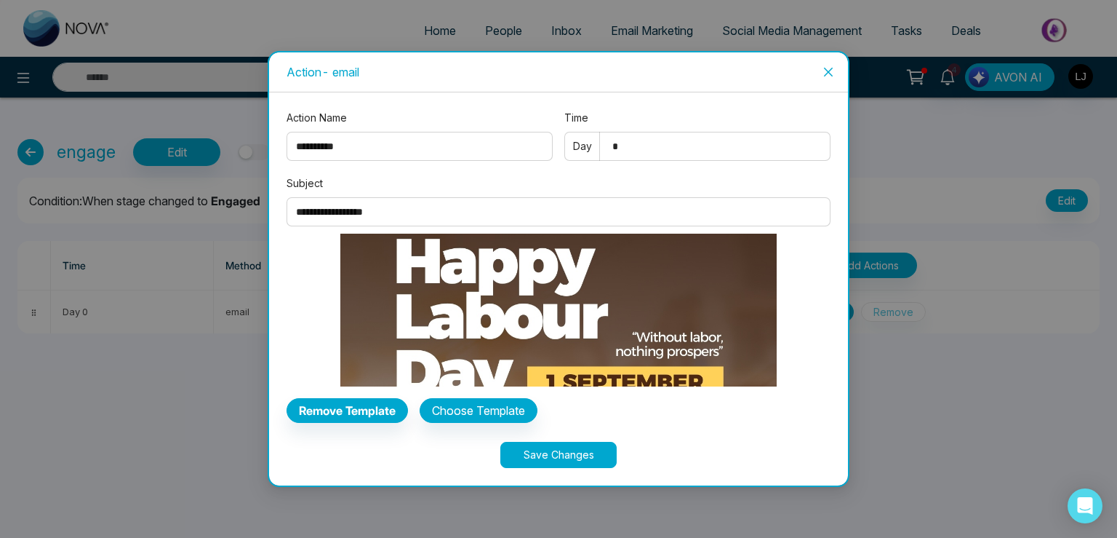
scroll to position [220, 0]
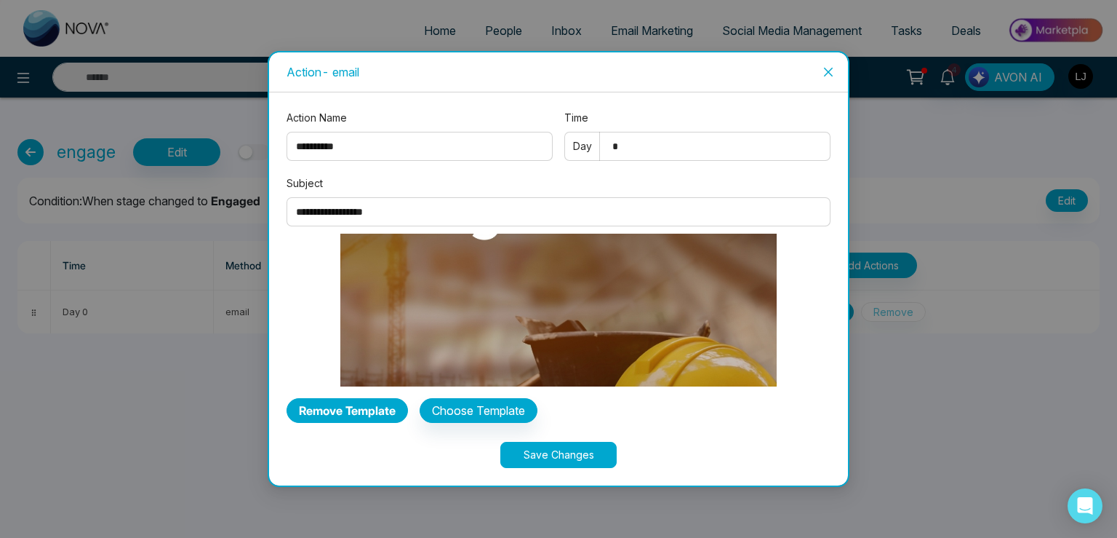
click at [340, 407] on b "Remove Template" at bounding box center [347, 410] width 97 height 15
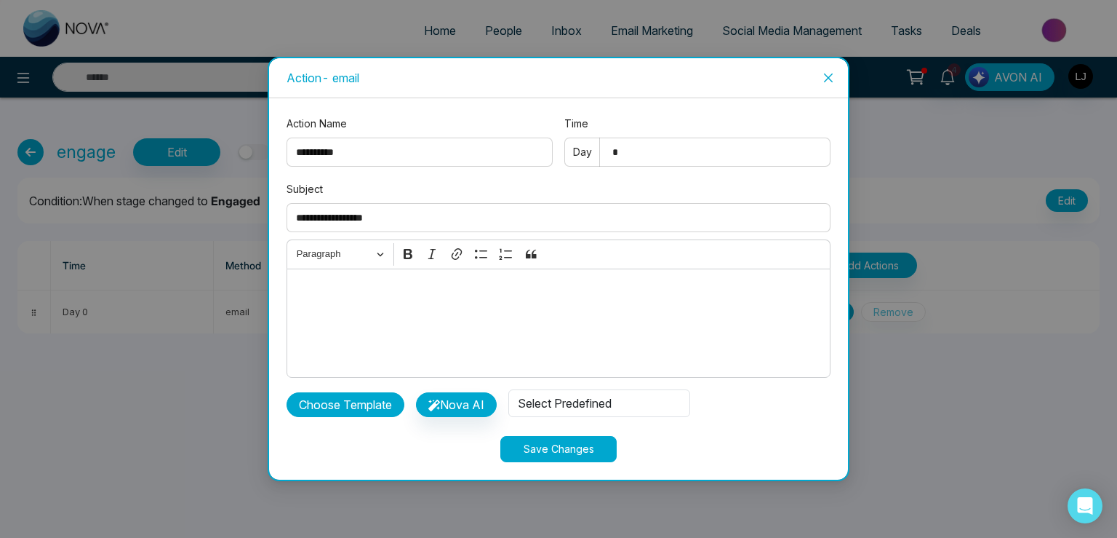
click at [362, 409] on button "Choose Template" at bounding box center [346, 404] width 118 height 25
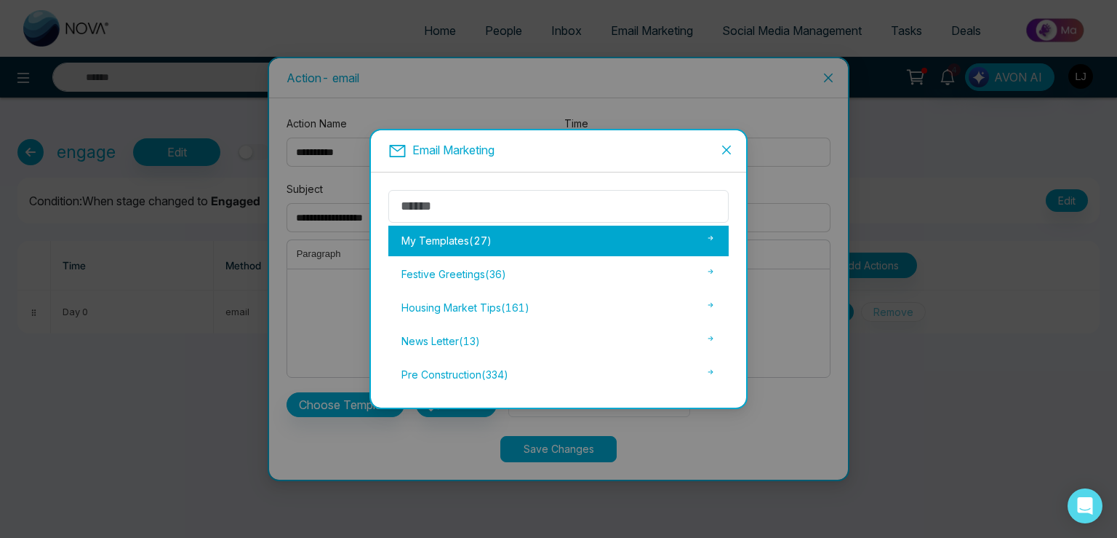
click at [447, 250] on div "My Templates ( 27 )" at bounding box center [558, 240] width 340 height 31
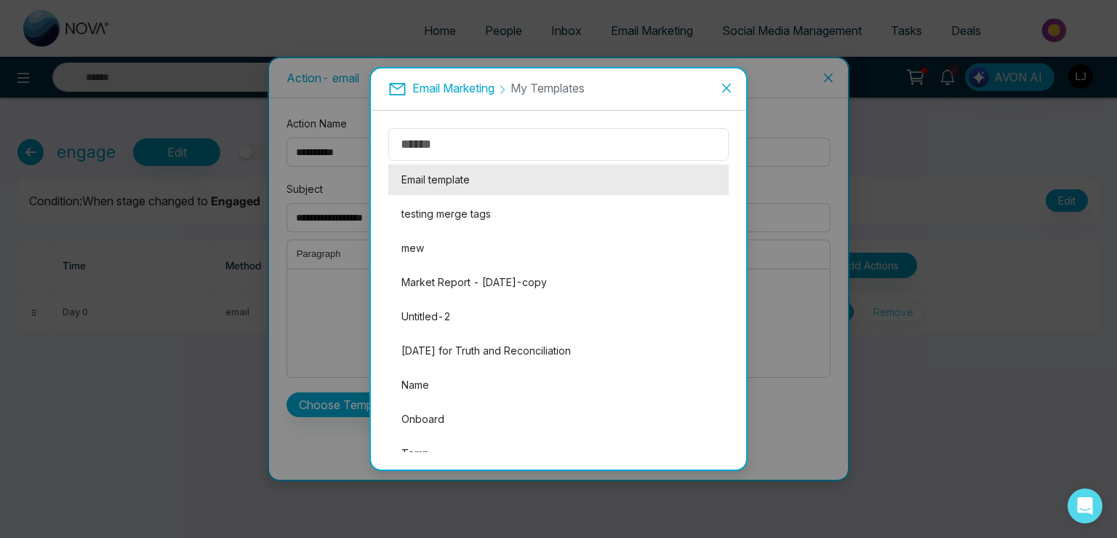
click at [466, 175] on li "Email template" at bounding box center [558, 179] width 340 height 31
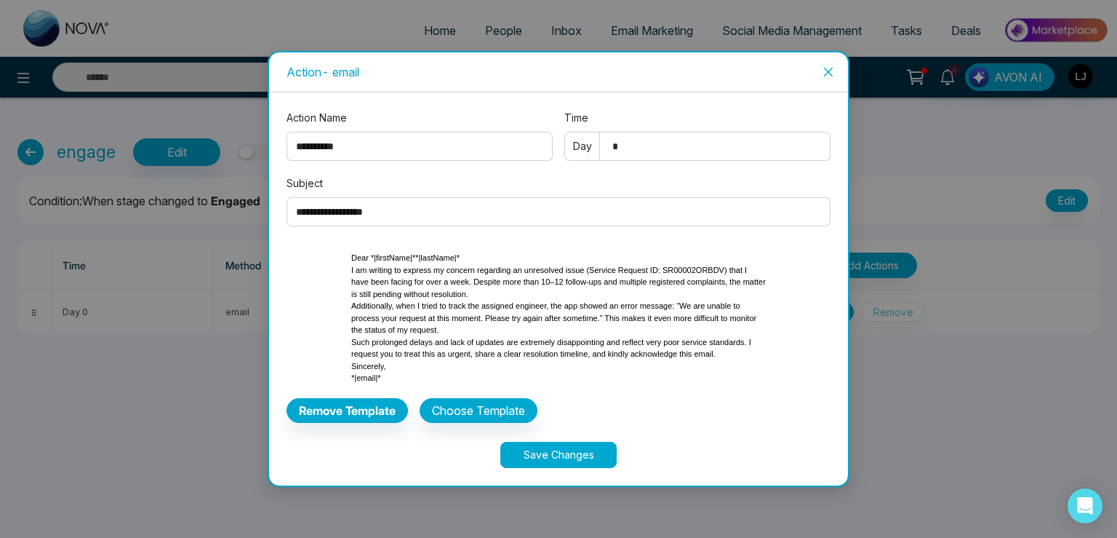
click at [547, 456] on button "Save Changes" at bounding box center [558, 455] width 116 height 26
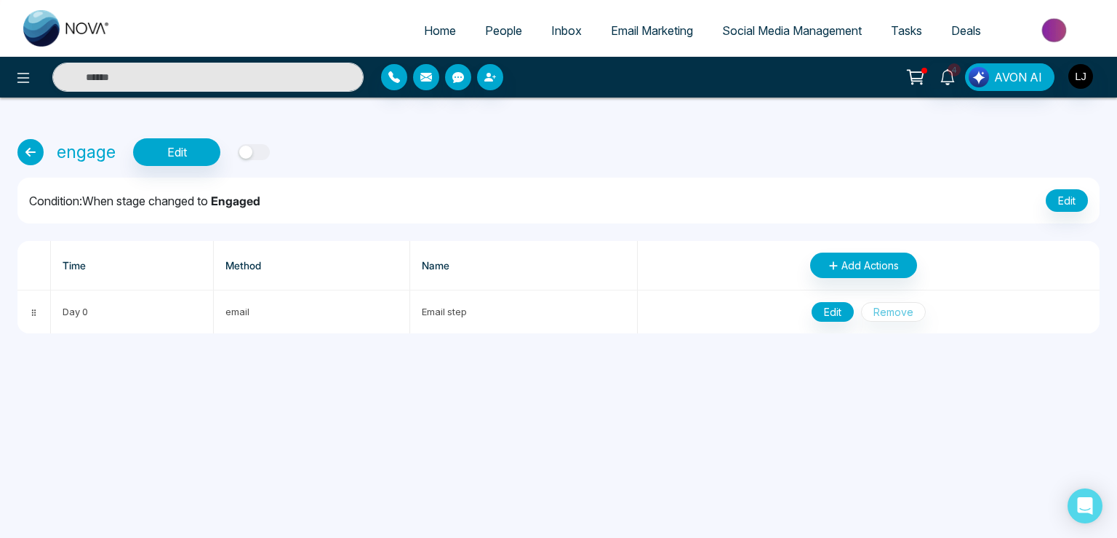
click at [244, 148] on div "button" at bounding box center [245, 151] width 13 height 13
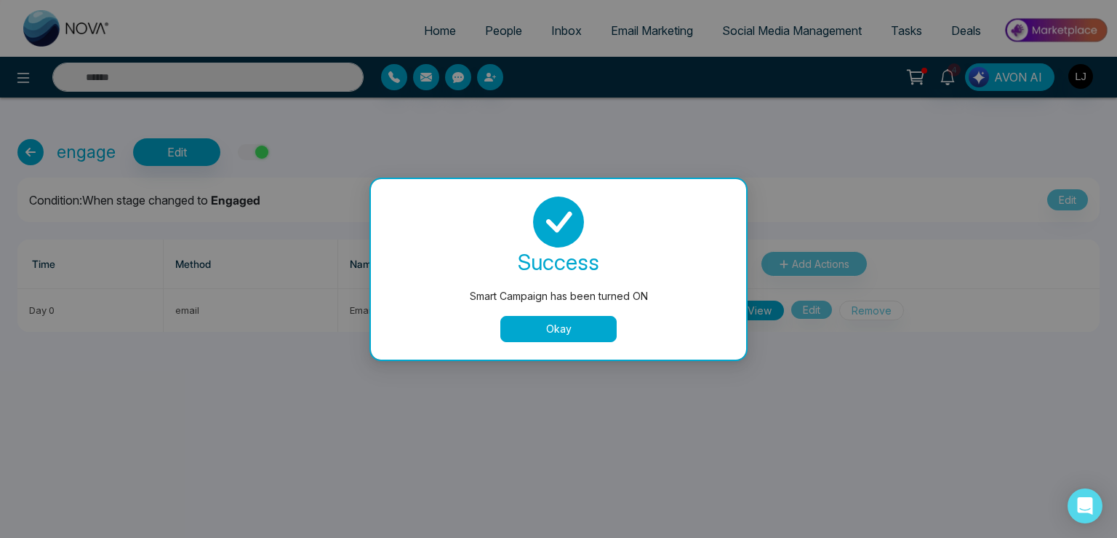
click at [546, 325] on button "Okay" at bounding box center [558, 329] width 116 height 26
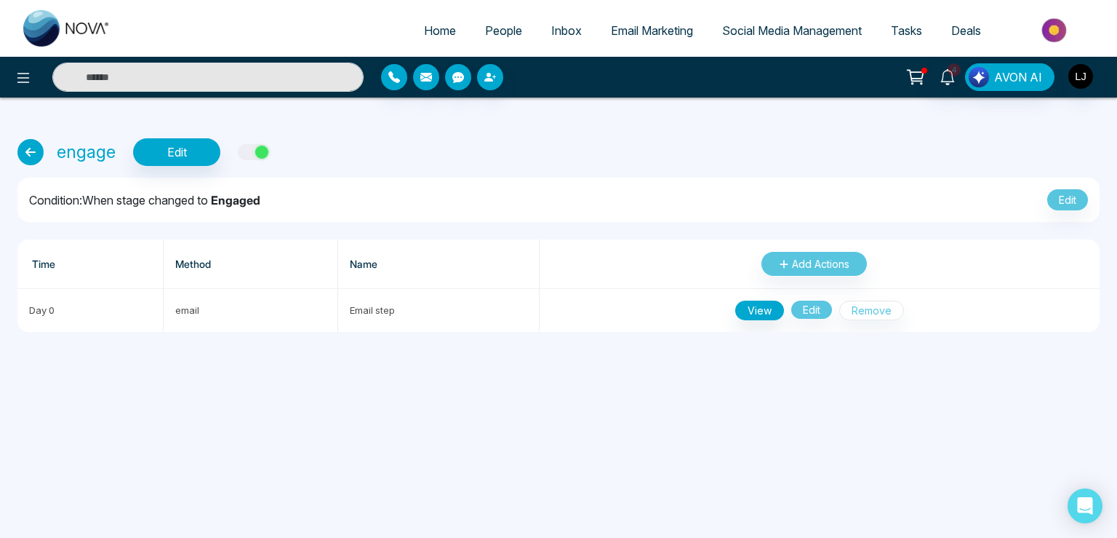
click at [492, 22] on link "People" at bounding box center [504, 31] width 66 height 28
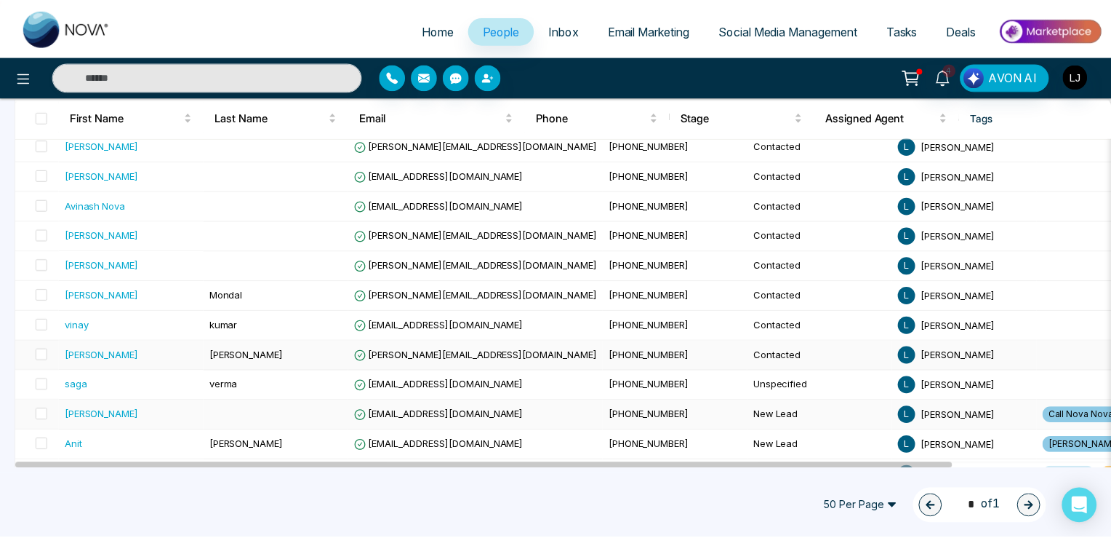
scroll to position [314, 0]
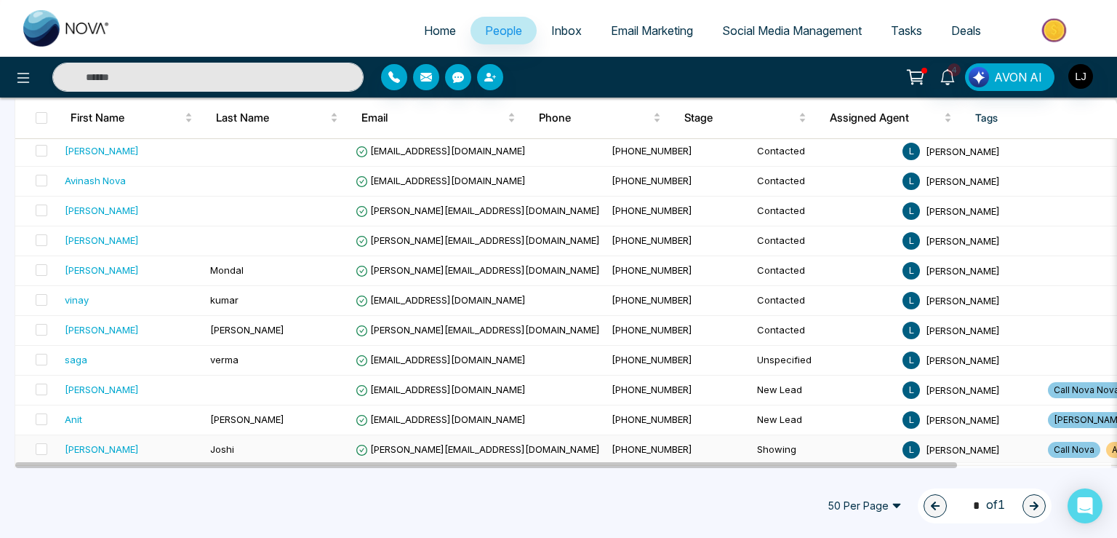
click at [412, 443] on span "[PERSON_NAME][EMAIL_ADDRESS][DOMAIN_NAME]" at bounding box center [478, 449] width 244 height 12
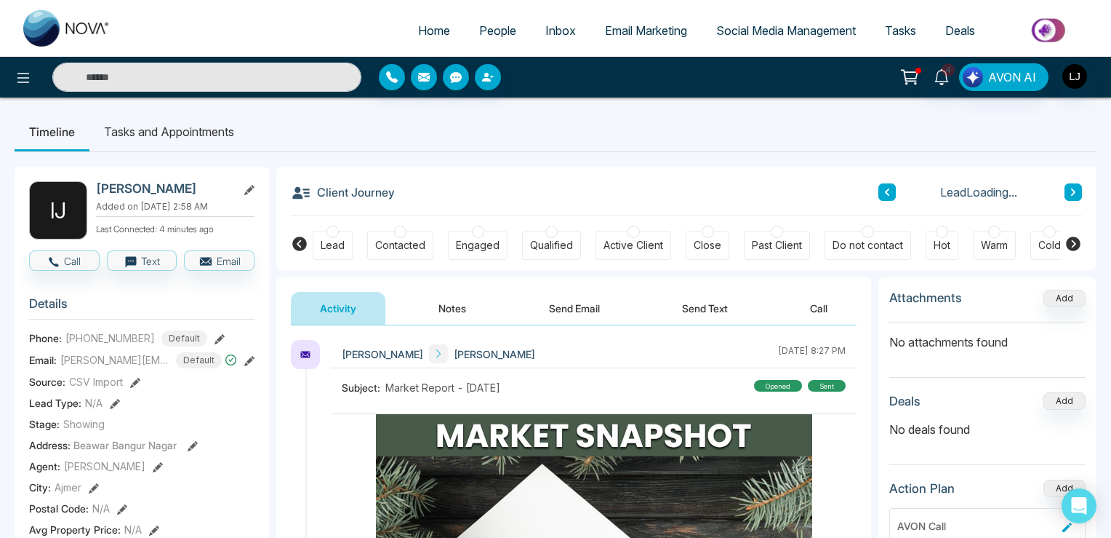
click at [479, 242] on div "Engaged" at bounding box center [478, 245] width 44 height 15
